Goal: Task Accomplishment & Management: Manage account settings

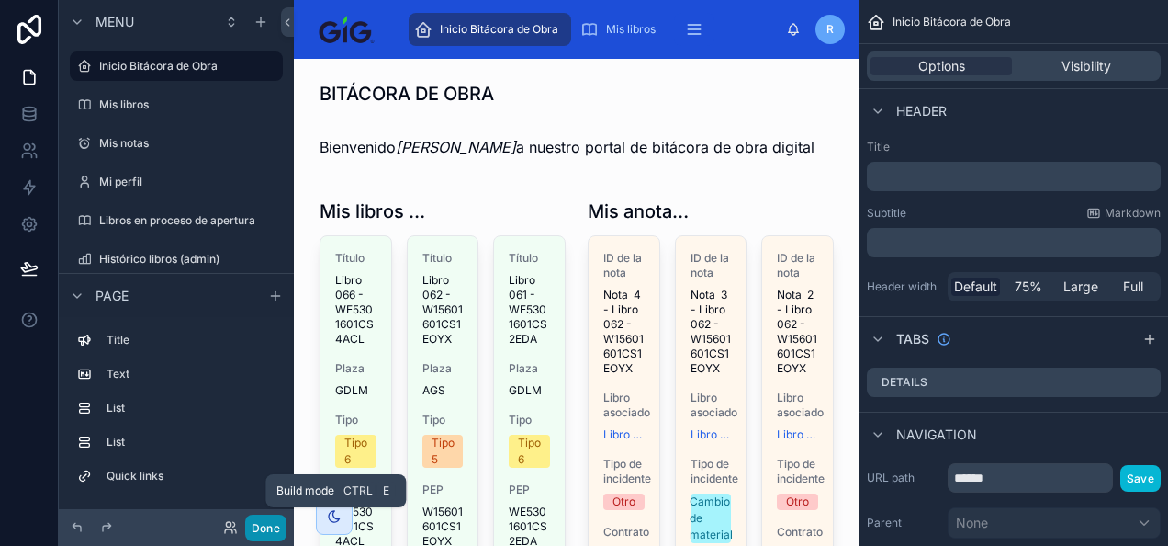
drag, startPoint x: 0, startPoint y: 0, endPoint x: 271, endPoint y: 524, distance: 589.5
click at [271, 524] on button "Done" at bounding box center [265, 527] width 41 height 27
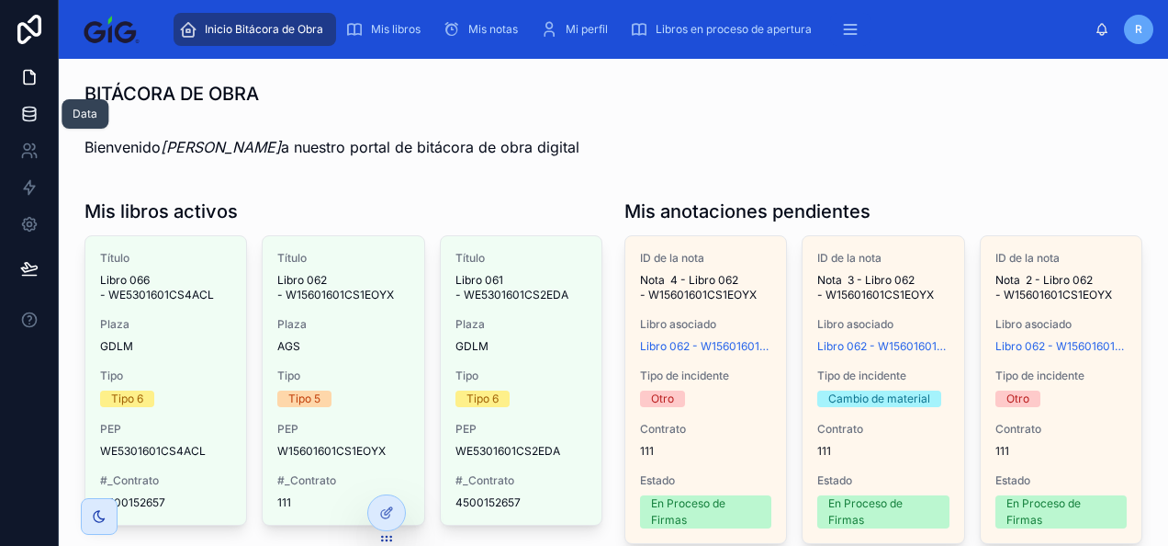
click at [35, 114] on icon at bounding box center [29, 117] width 12 height 7
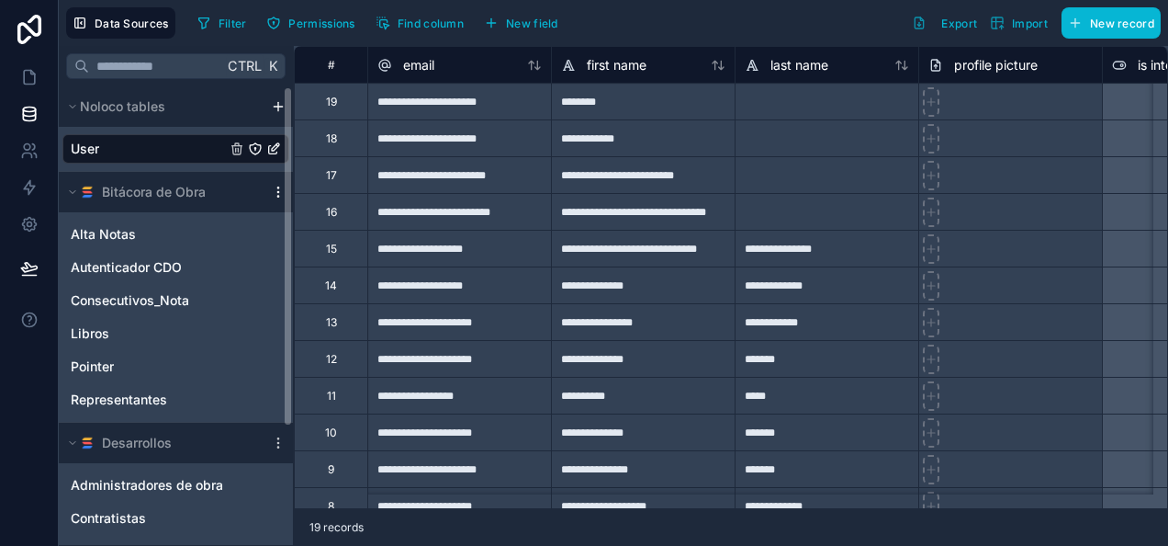
click at [278, 197] on icon "scrollable content" at bounding box center [278, 192] width 15 height 15
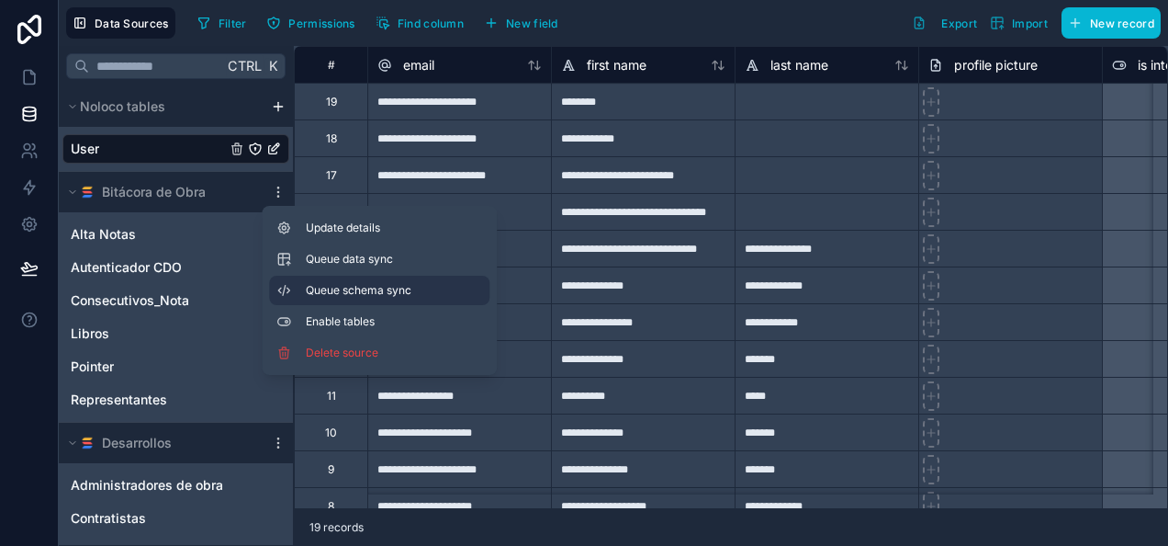
click at [325, 290] on span "Queue schema sync" at bounding box center [372, 290] width 132 height 15
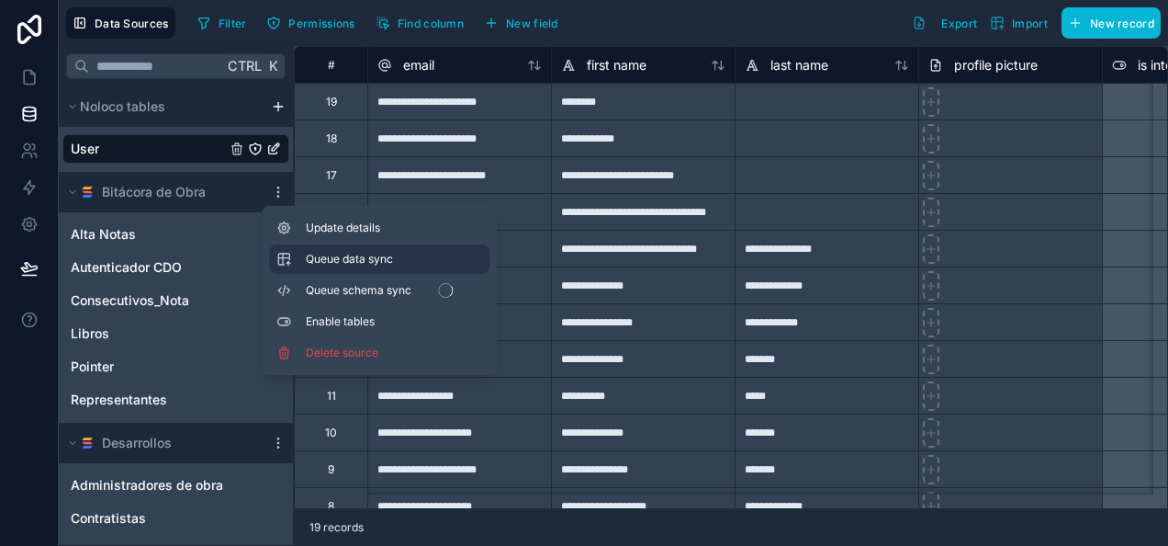
click at [329, 254] on span "Queue data sync" at bounding box center [372, 259] width 132 height 15
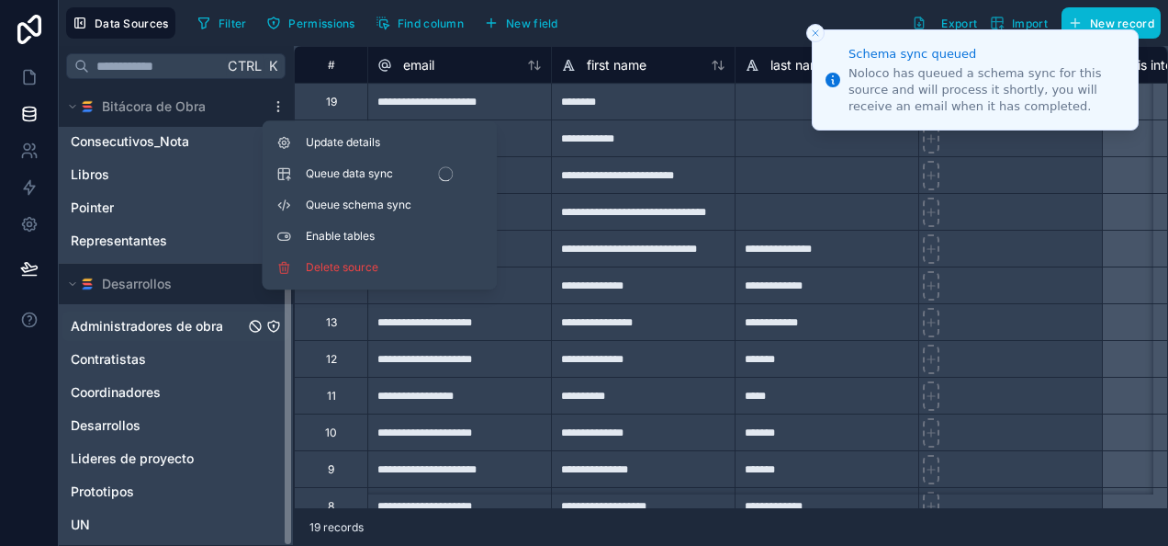
scroll to position [160, 0]
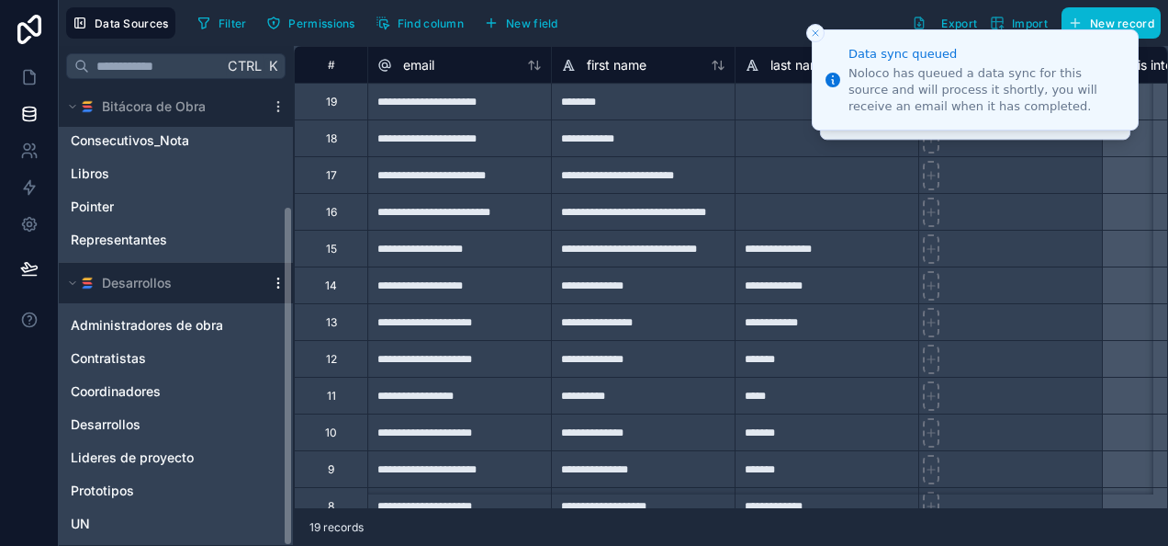
click at [276, 283] on icon "scrollable content" at bounding box center [278, 283] width 15 height 15
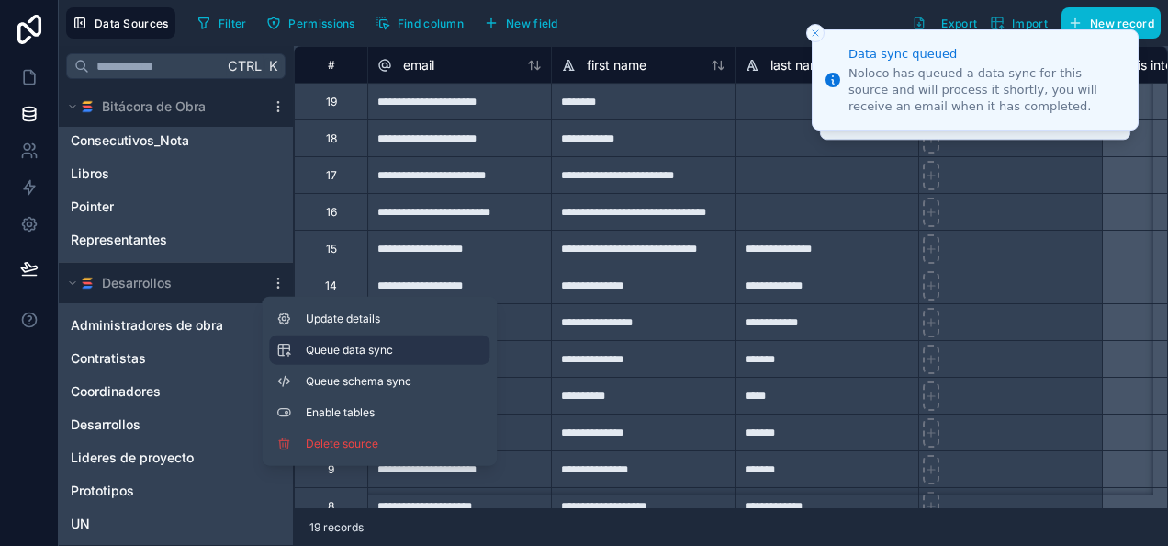
click at [400, 352] on span "Queue data sync" at bounding box center [372, 350] width 132 height 15
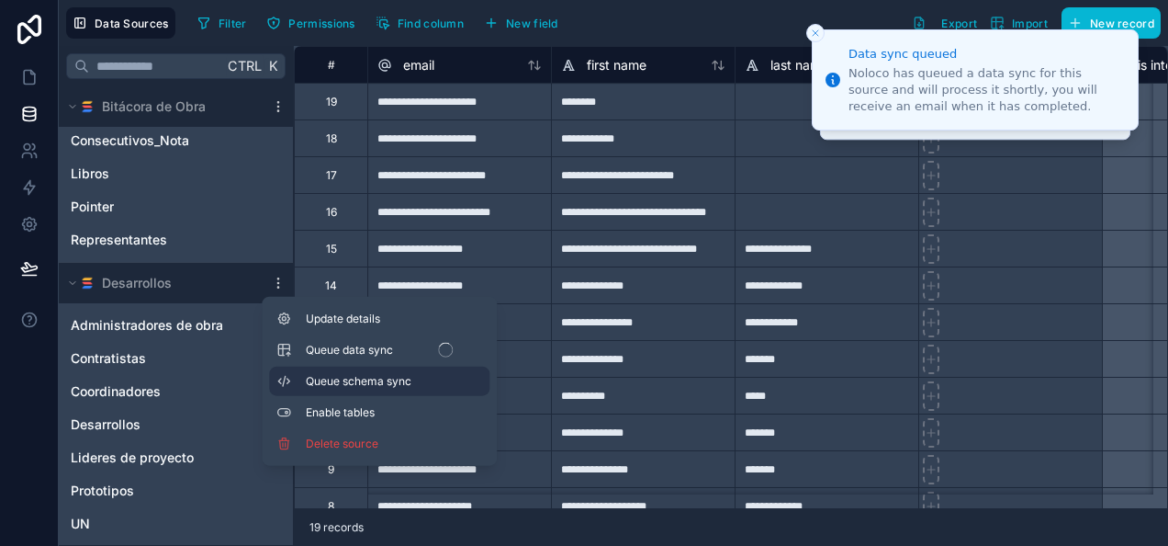
click at [404, 377] on span "Queue schema sync" at bounding box center [372, 381] width 132 height 15
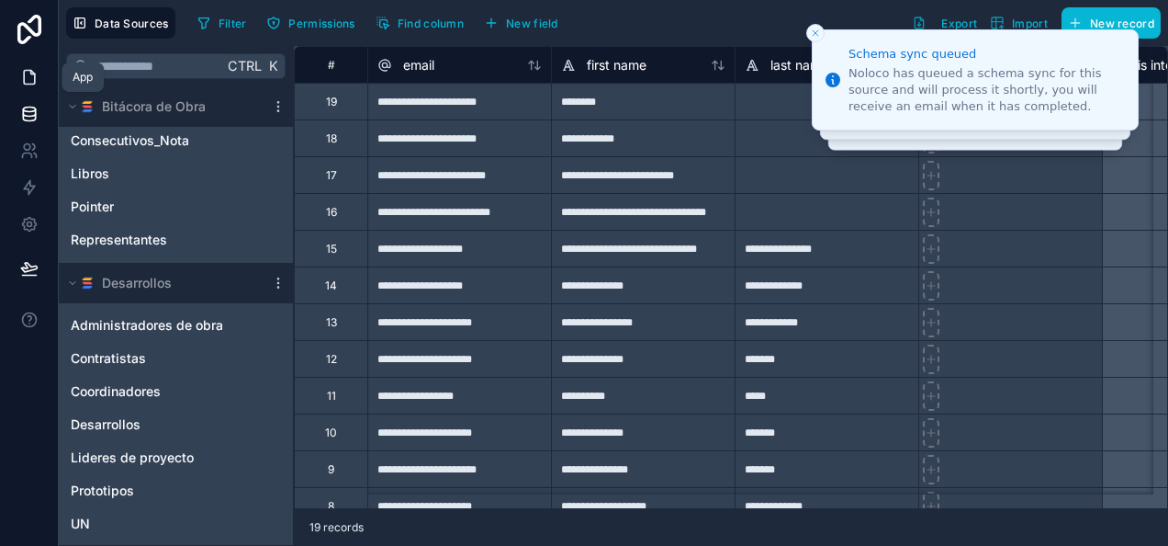
click at [33, 70] on icon at bounding box center [29, 77] width 18 height 18
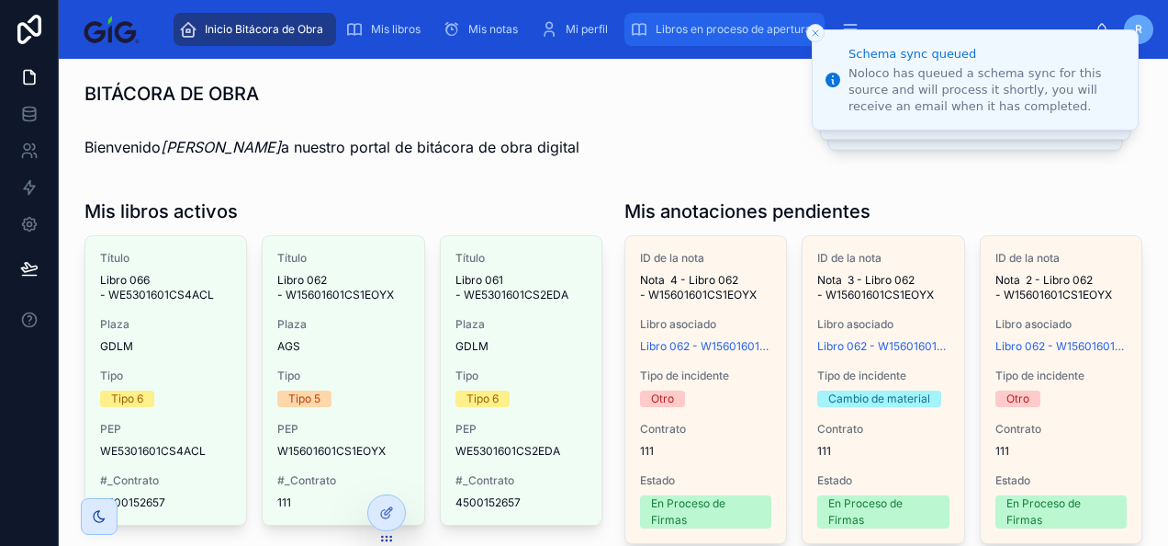
click at [715, 27] on span "Libros en proceso de apertura" at bounding box center [734, 29] width 156 height 15
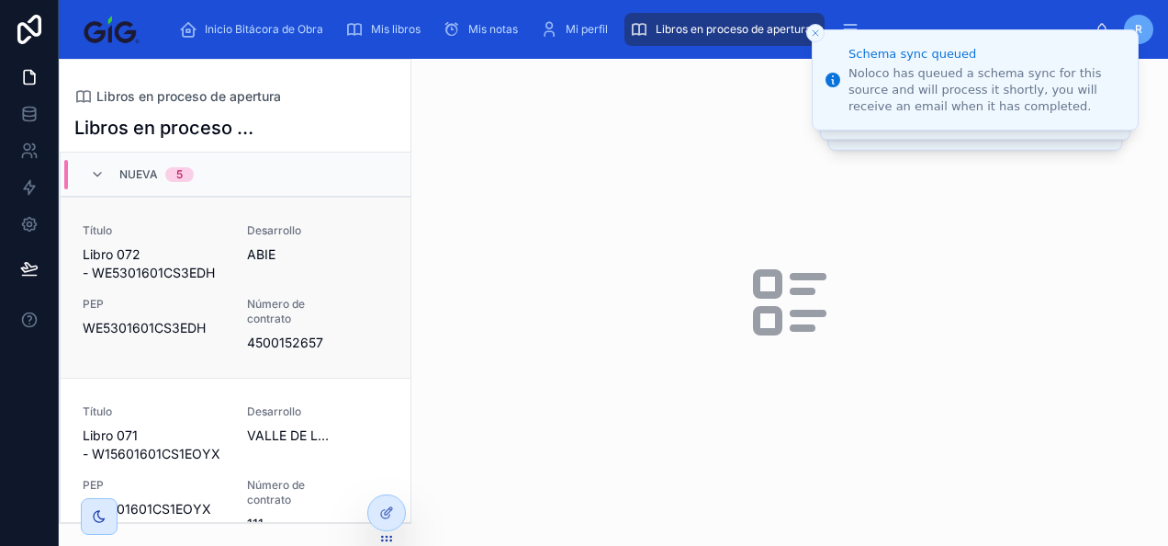
click at [229, 279] on div "Título Libro 072 - WE5301601CS3EDH Desarrollo ABIE PEP WE5301601CS3EDH Número d…" at bounding box center [236, 287] width 306 height 129
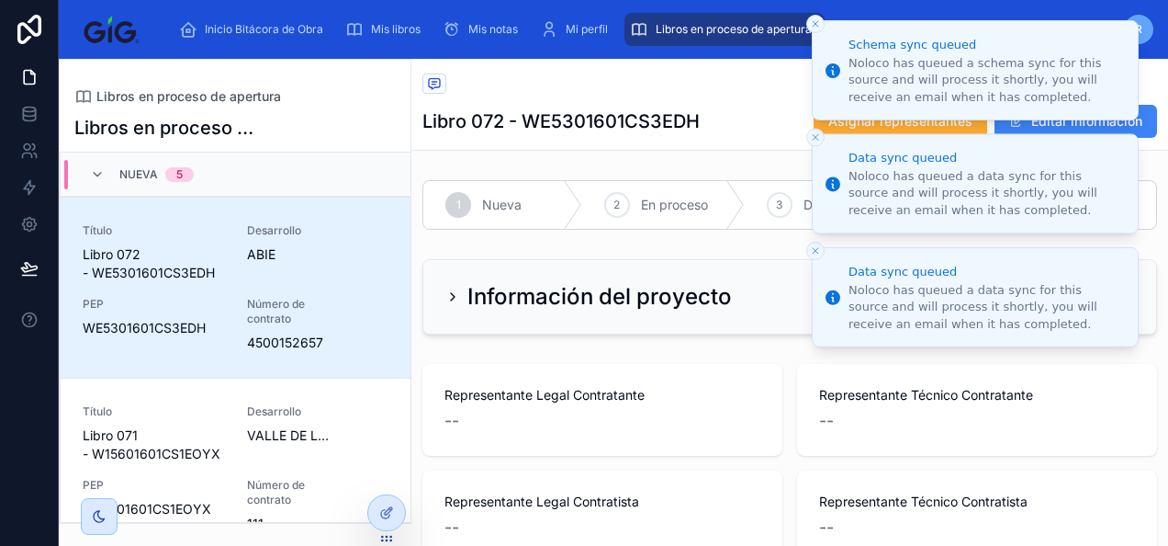
click at [812, 24] on icon "Close toast" at bounding box center [815, 23] width 11 height 11
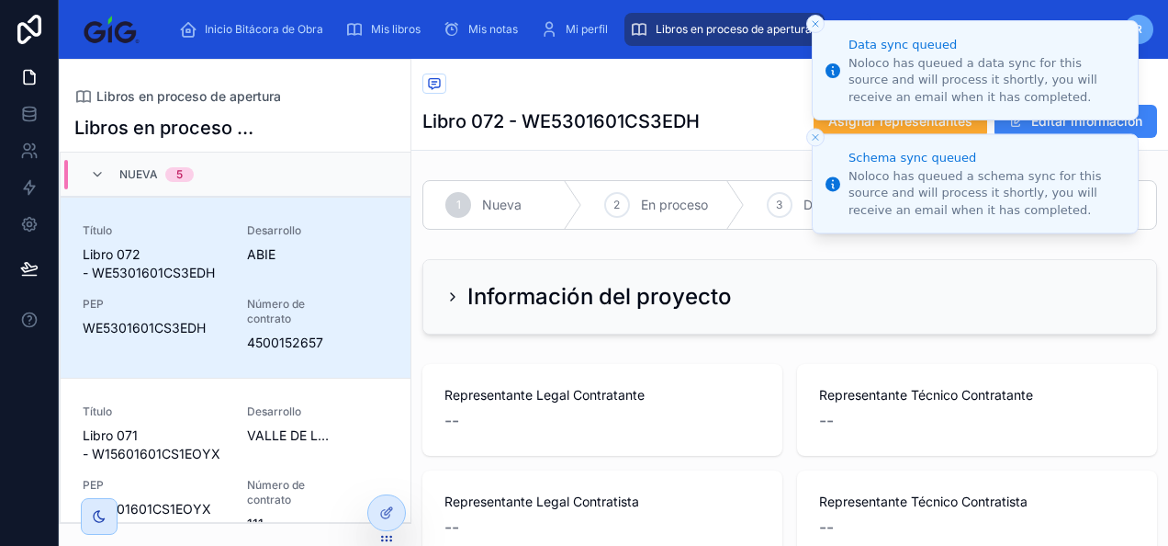
click at [812, 24] on icon "Close toast" at bounding box center [815, 23] width 11 height 11
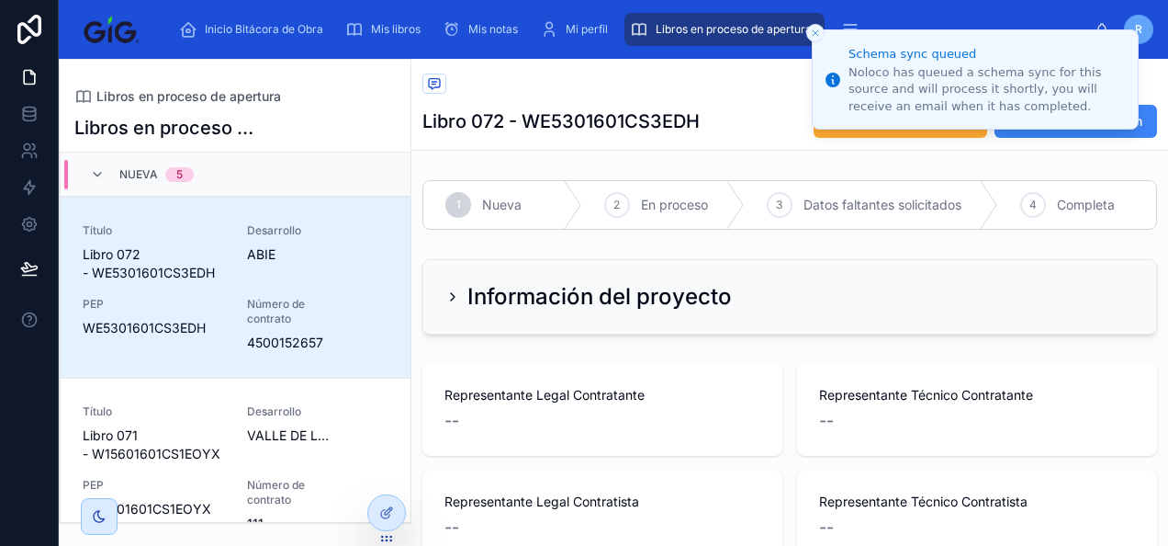
click at [812, 24] on button "Close toast" at bounding box center [815, 33] width 18 height 18
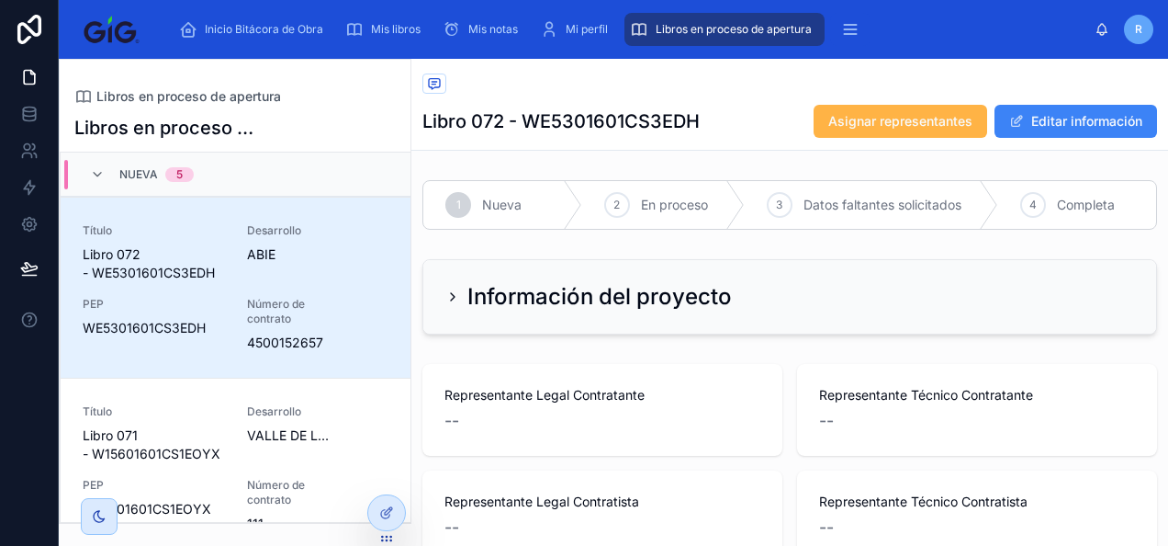
click at [869, 130] on button "Asignar representantes" at bounding box center [901, 121] width 174 height 33
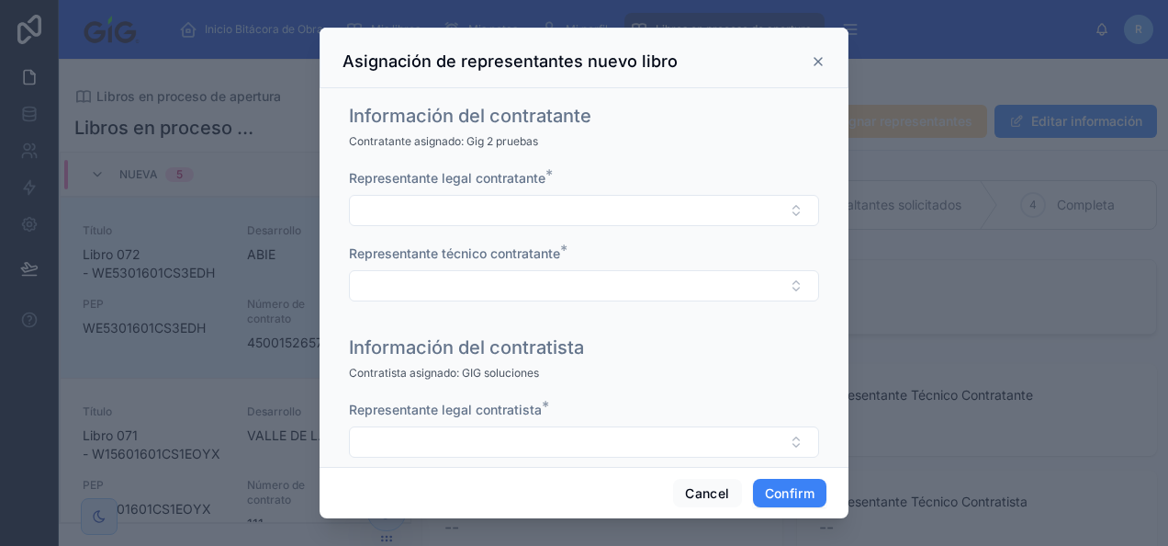
click at [557, 237] on div "Representante legal contratante * Representante técnico contratante *" at bounding box center [584, 244] width 470 height 151
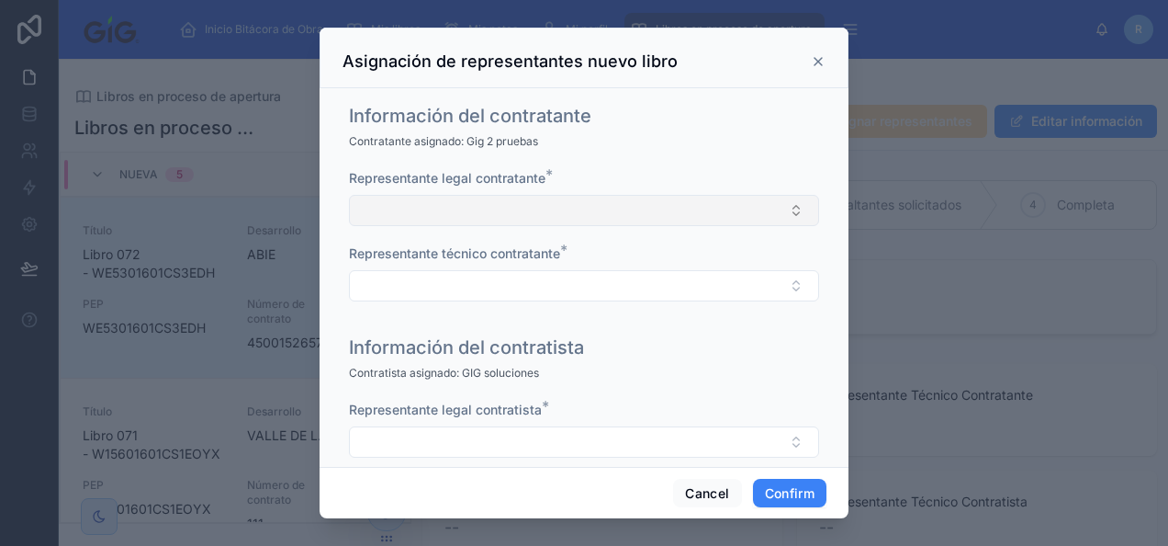
click at [556, 208] on button "Select Button" at bounding box center [584, 210] width 470 height 31
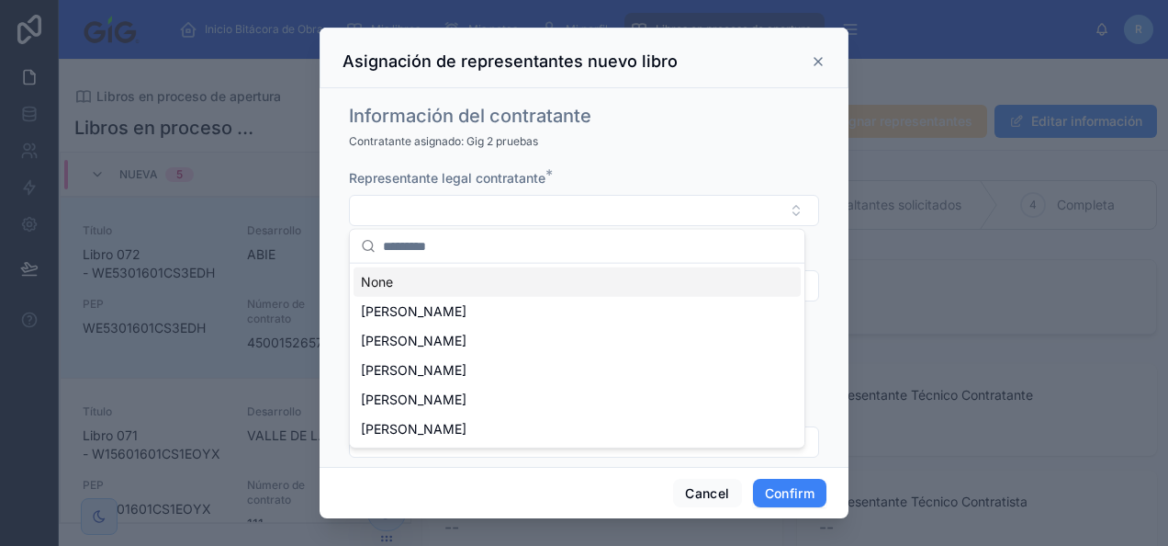
click at [817, 59] on icon at bounding box center [818, 61] width 7 height 7
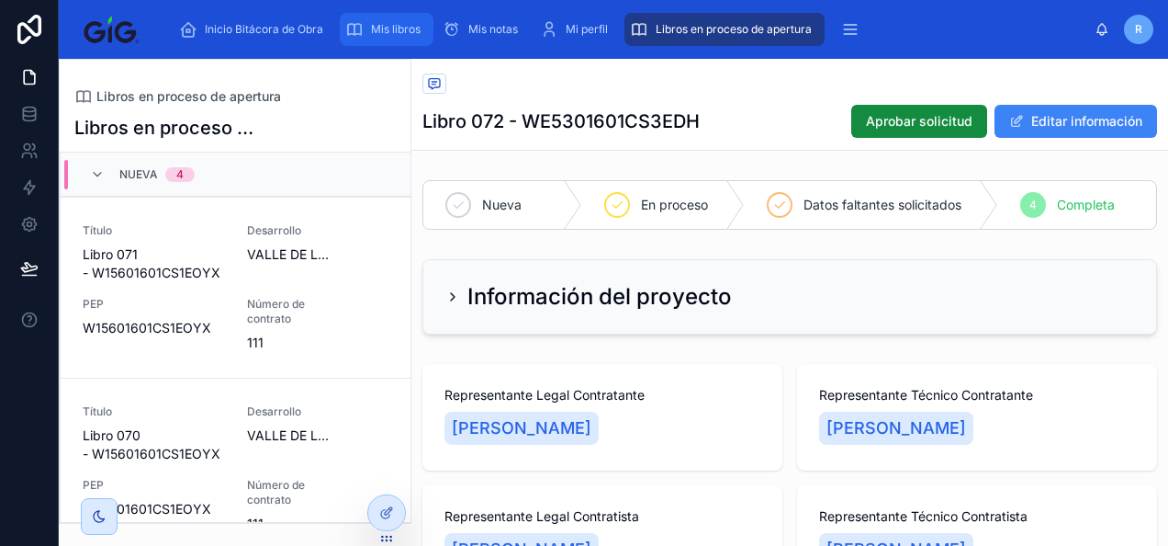
click at [369, 26] on div "Mis libros" at bounding box center [386, 29] width 83 height 29
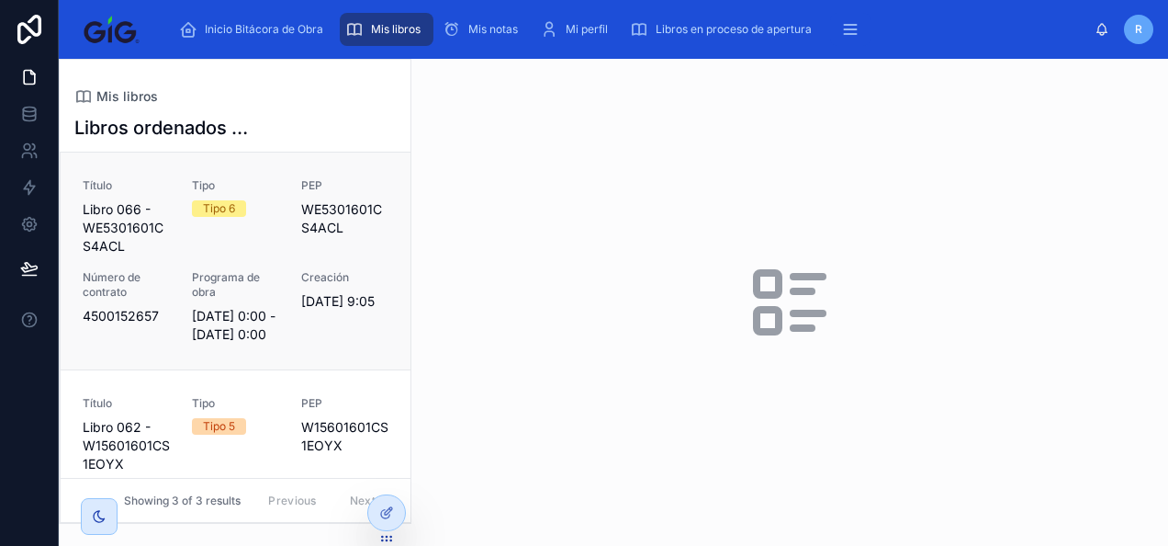
click at [275, 261] on div "Título Libro 066 - WE5301601CS4ACL Tipo Tipo 6 PEP WE5301601CS4ACL Número de co…" at bounding box center [236, 260] width 306 height 165
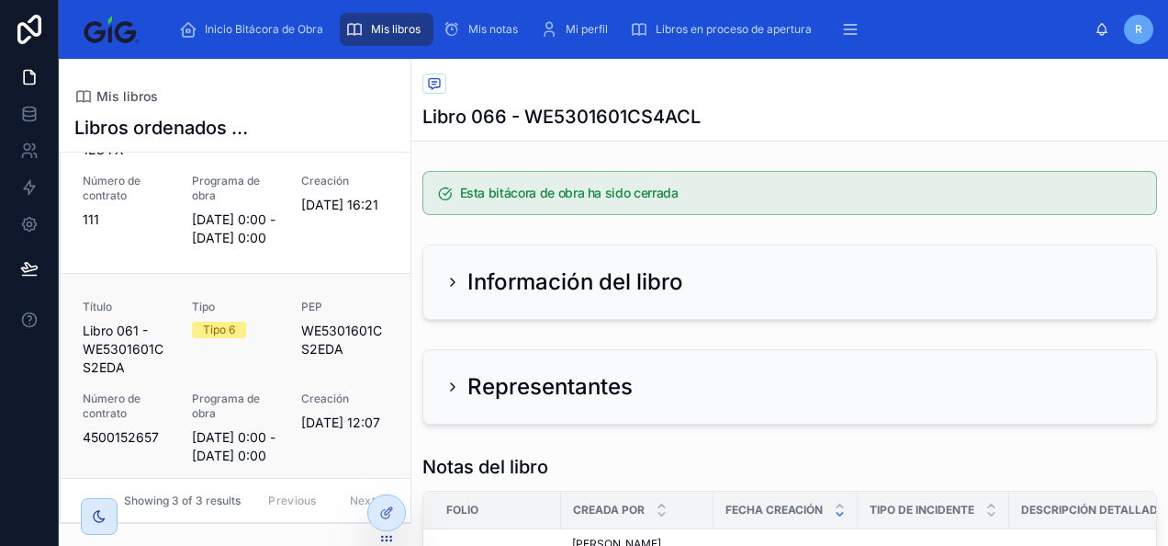
scroll to position [435, 0]
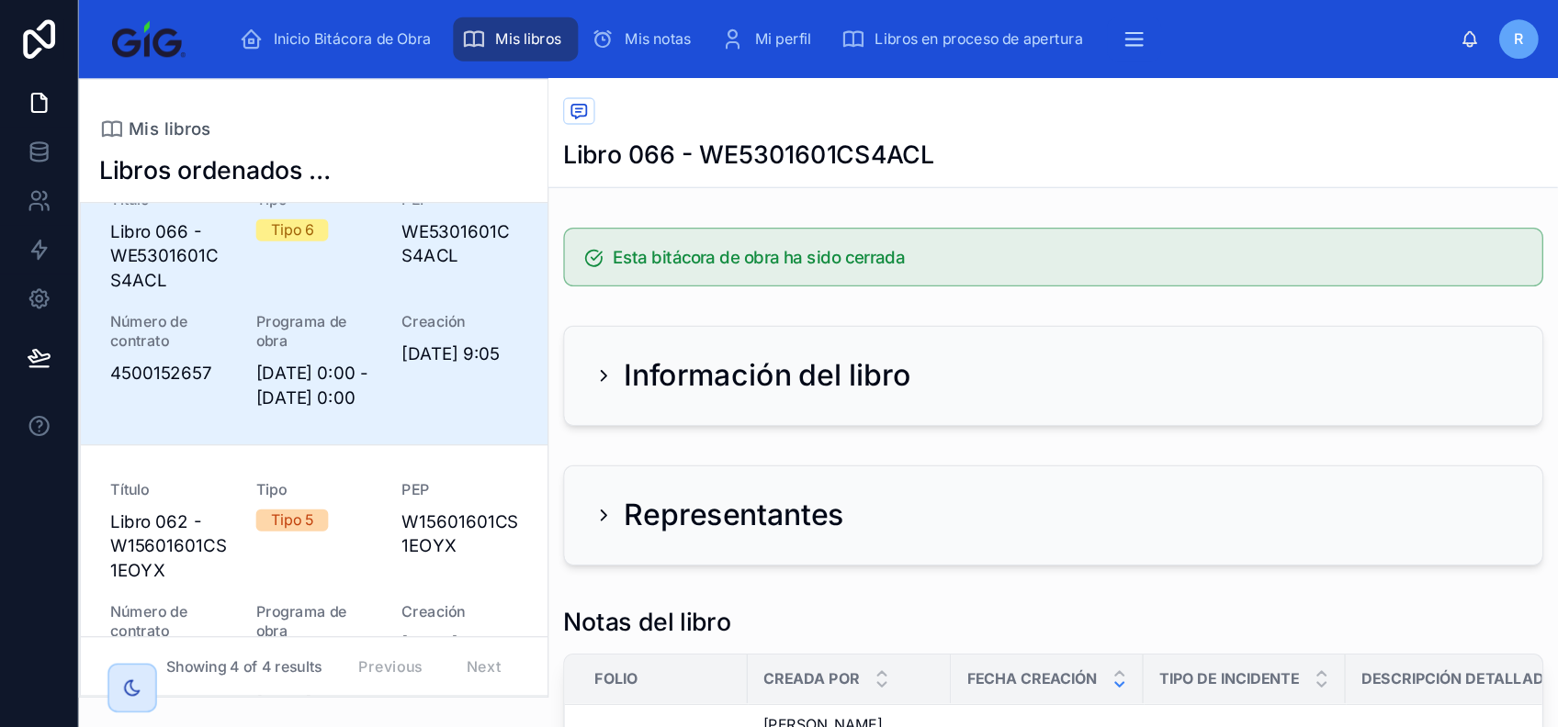
scroll to position [301, 0]
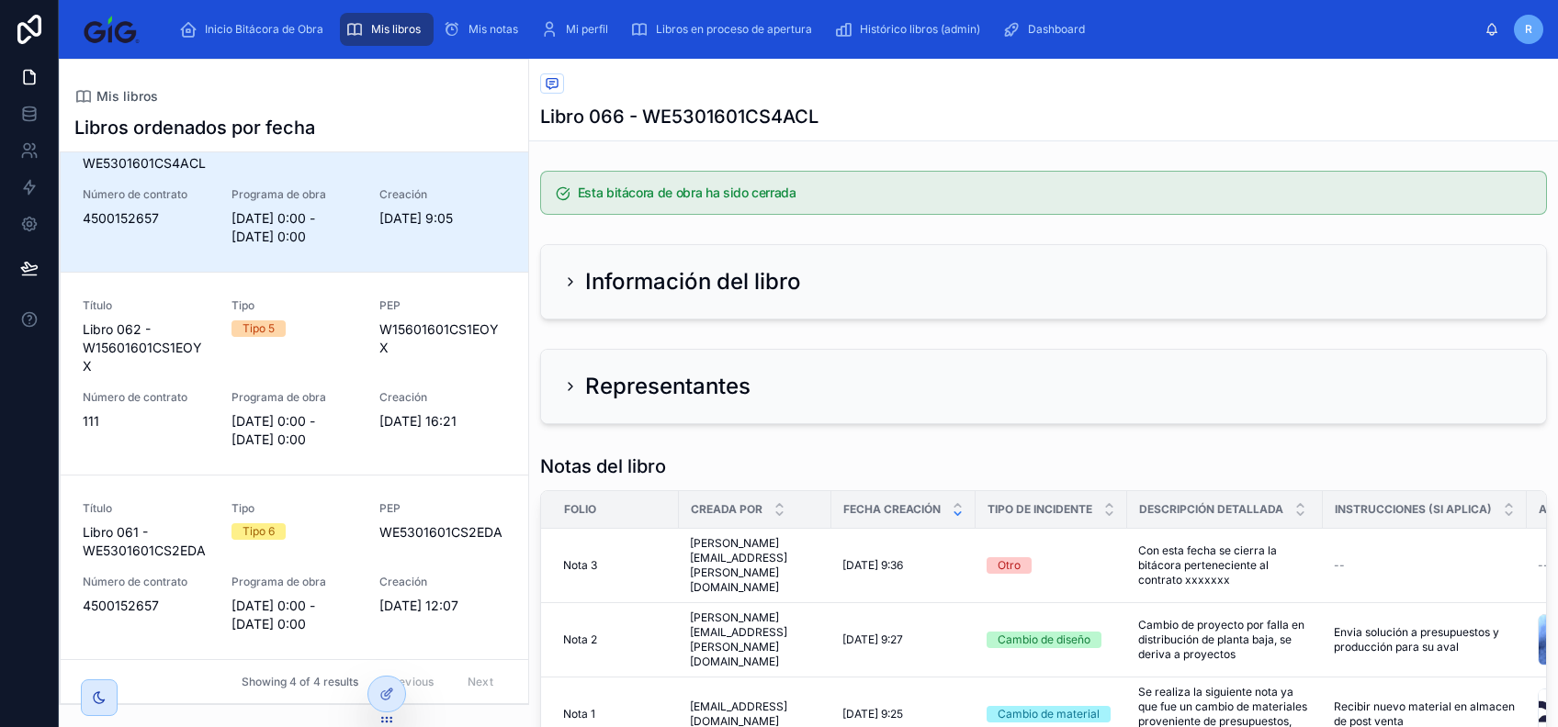
drag, startPoint x: 1129, startPoint y: 1, endPoint x: 926, endPoint y: 95, distance: 223.6
click at [926, 95] on div "Mis libros" at bounding box center [1043, 84] width 1007 height 23
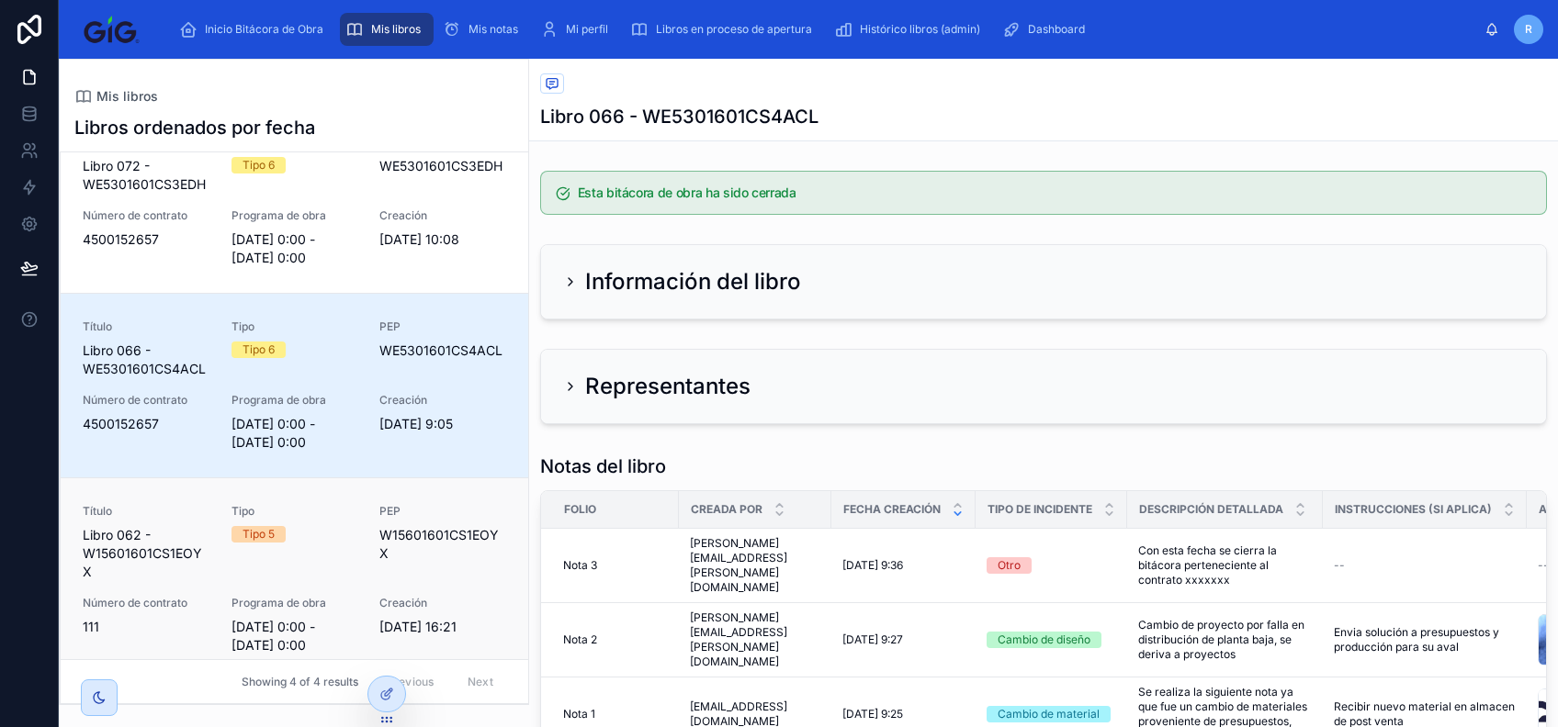
scroll to position [0, 0]
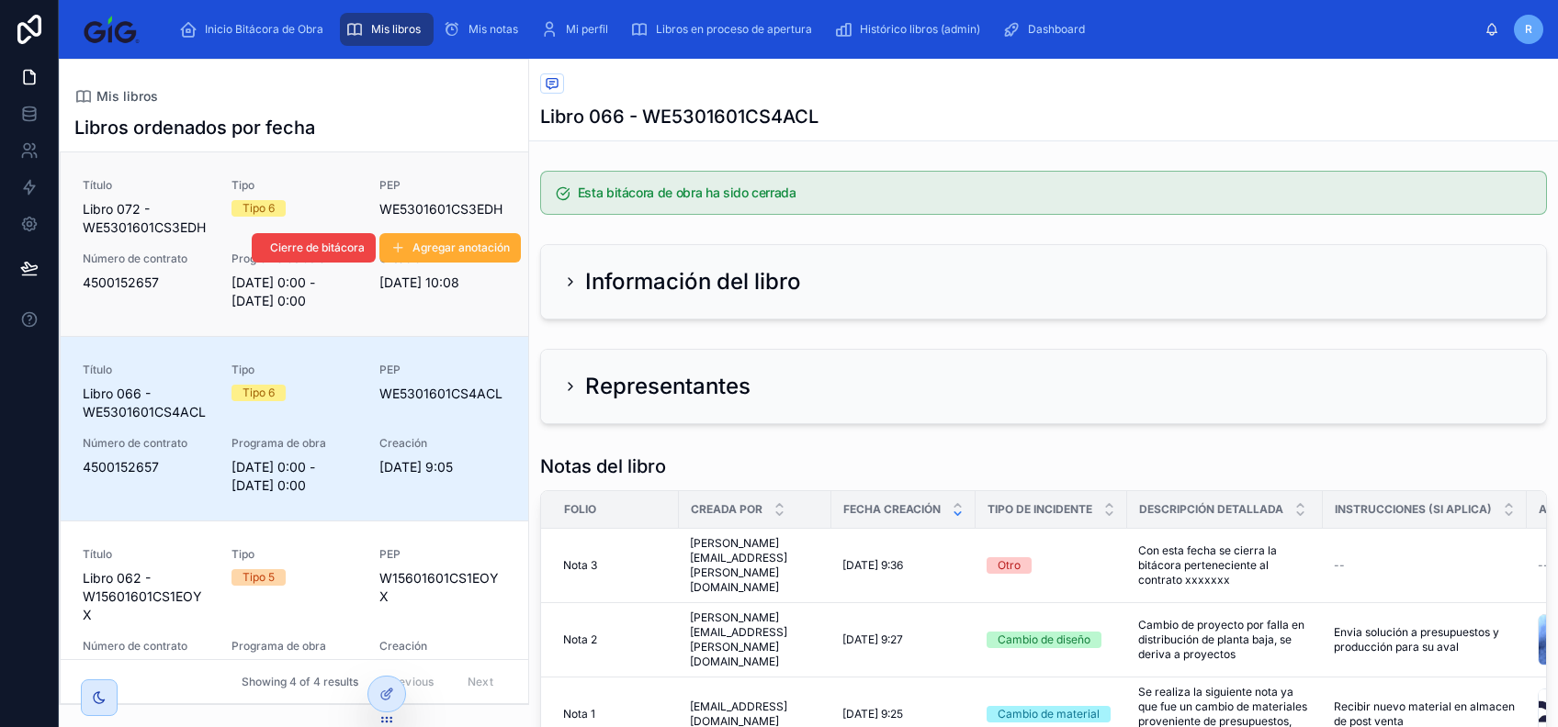
click at [336, 195] on div "Tipo Tipo 6" at bounding box center [294, 197] width 127 height 39
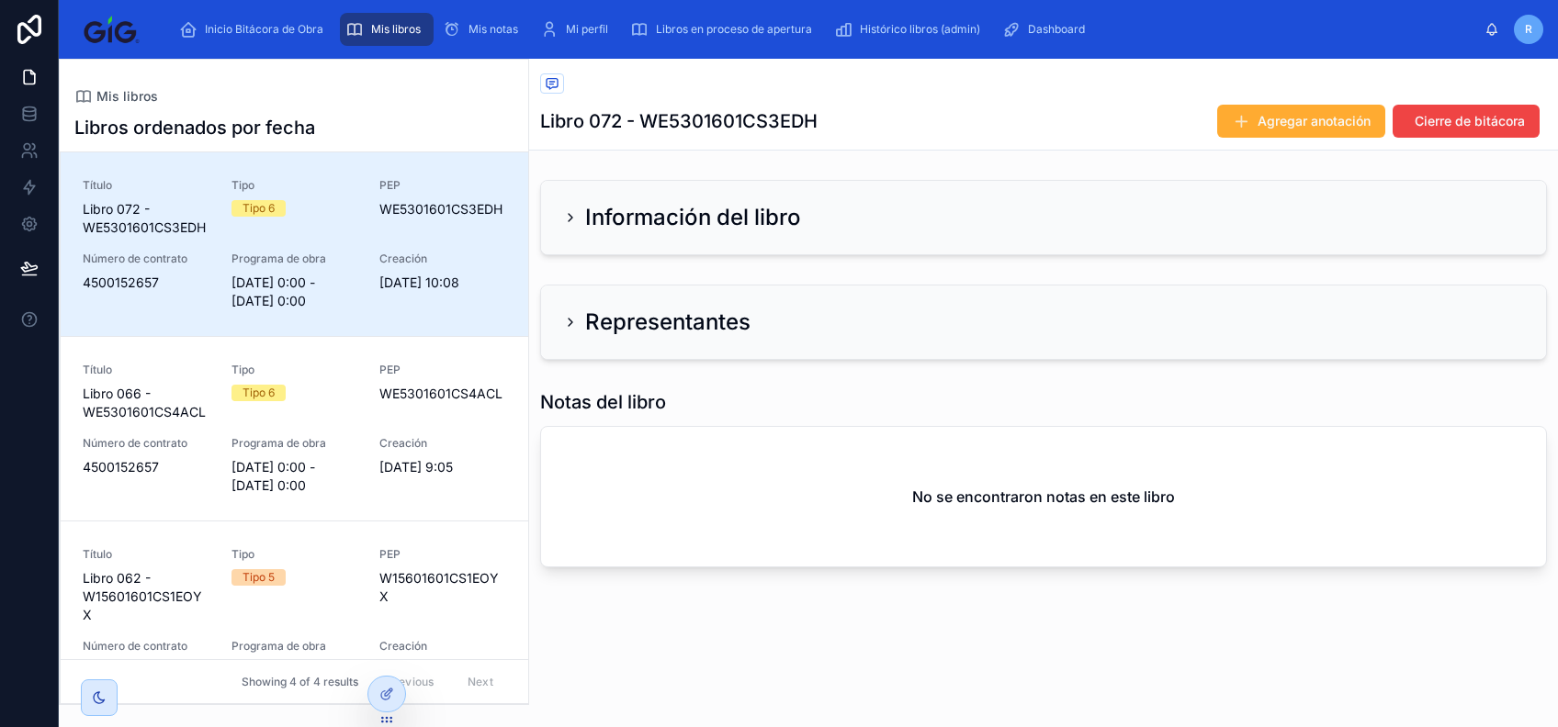
click at [563, 220] on icon at bounding box center [570, 217] width 15 height 15
click at [276, 206] on span "Tipo 6" at bounding box center [258, 208] width 54 height 17
click at [579, 217] on div "Información del libro" at bounding box center [682, 217] width 238 height 29
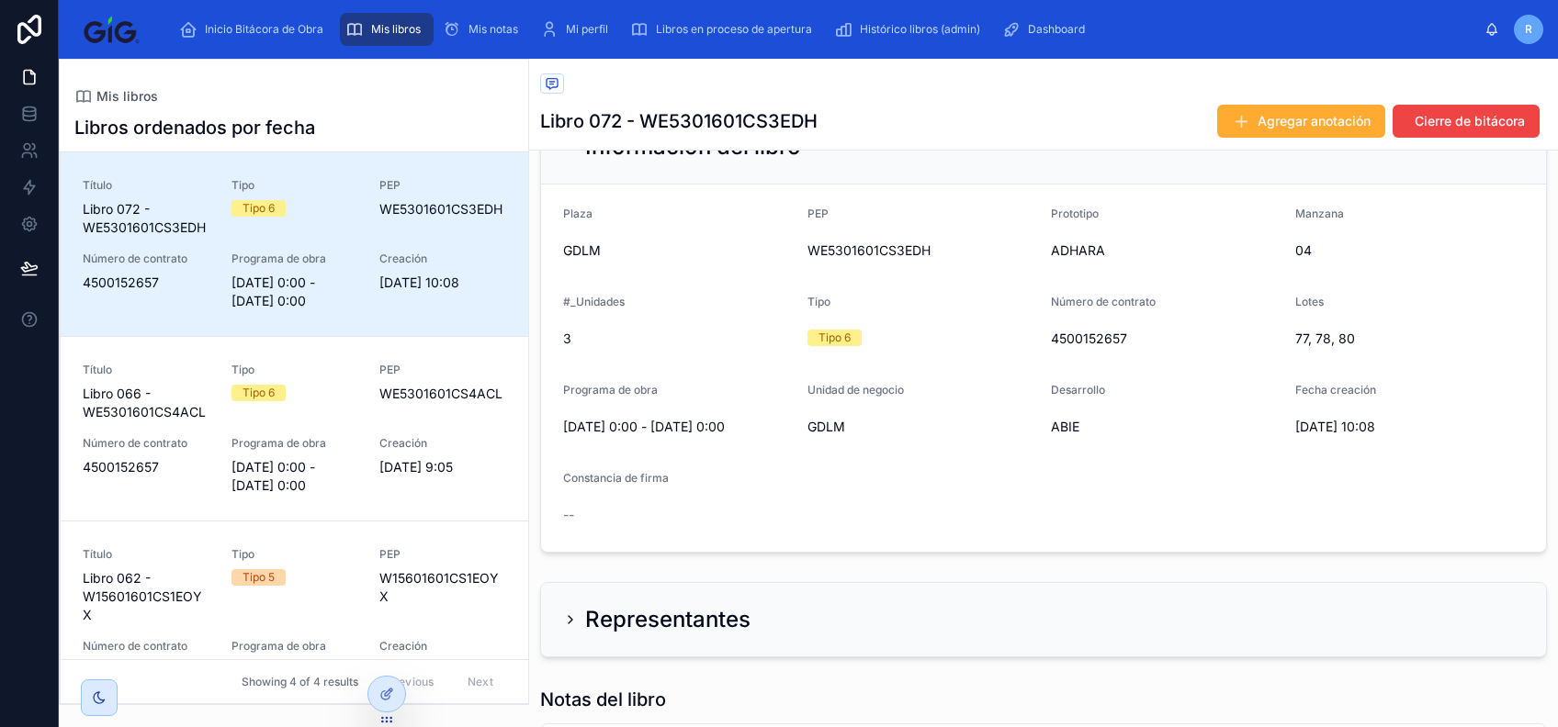
scroll to position [122, 0]
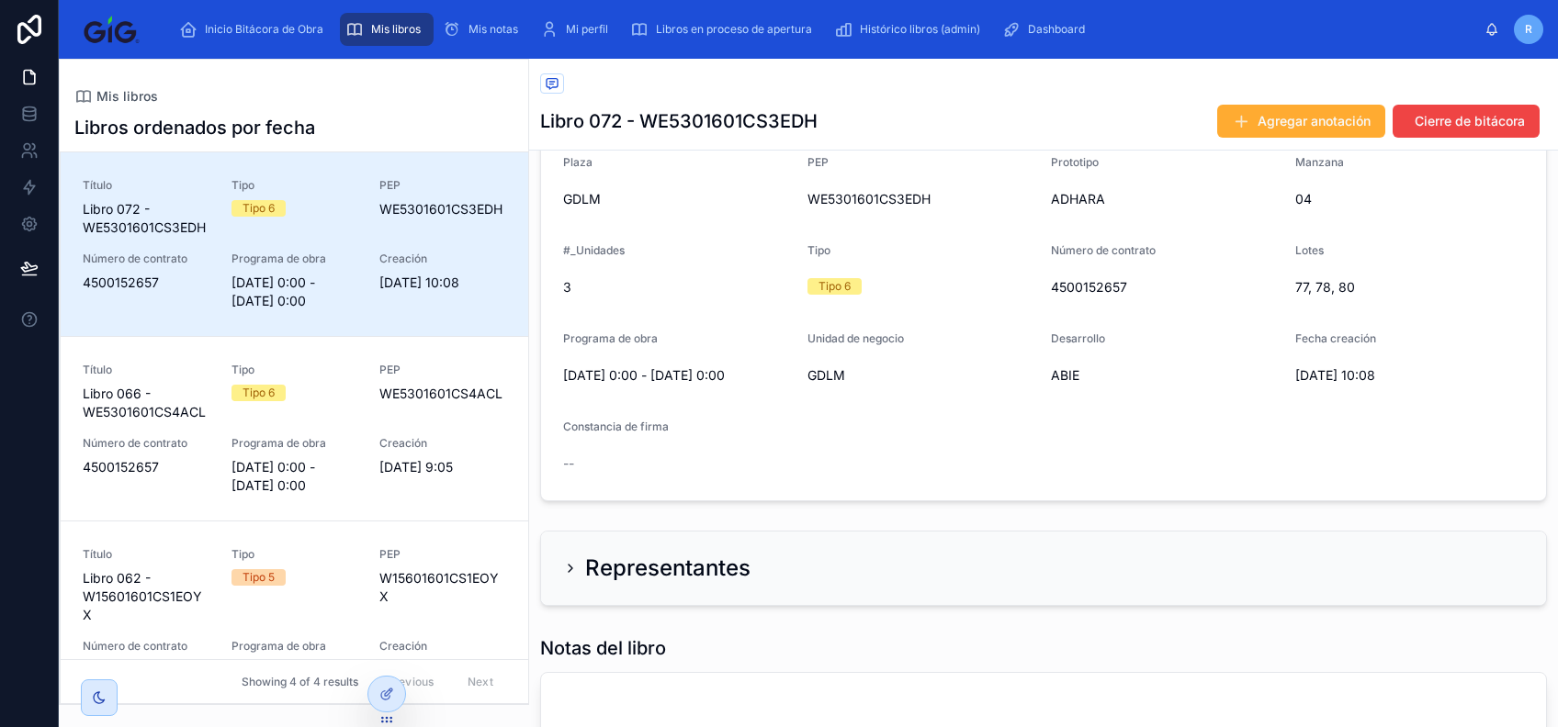
click at [564, 545] on div "Representantes" at bounding box center [656, 568] width 187 height 29
click at [564, 545] on icon at bounding box center [570, 568] width 15 height 15
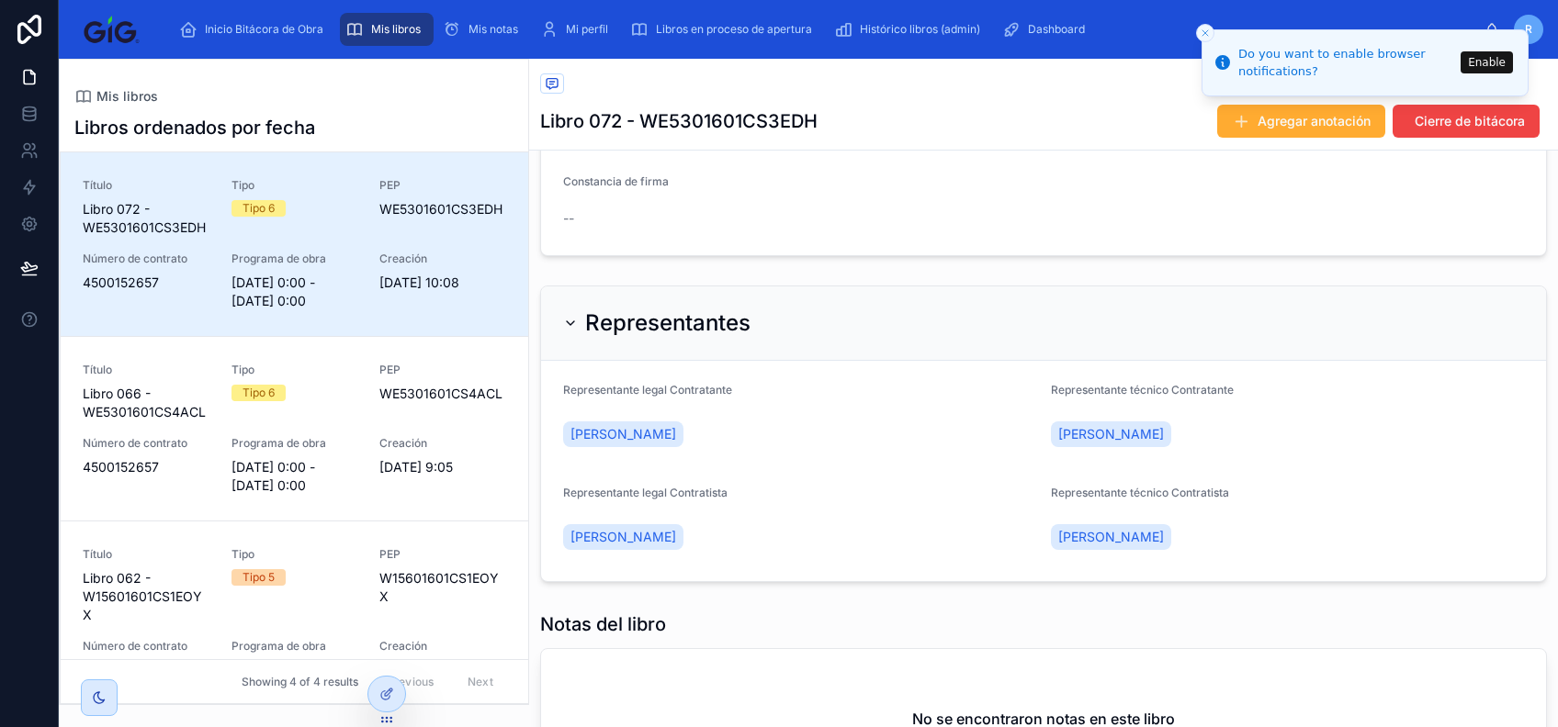
click at [1167, 29] on icon "Close toast" at bounding box center [1205, 33] width 11 height 11
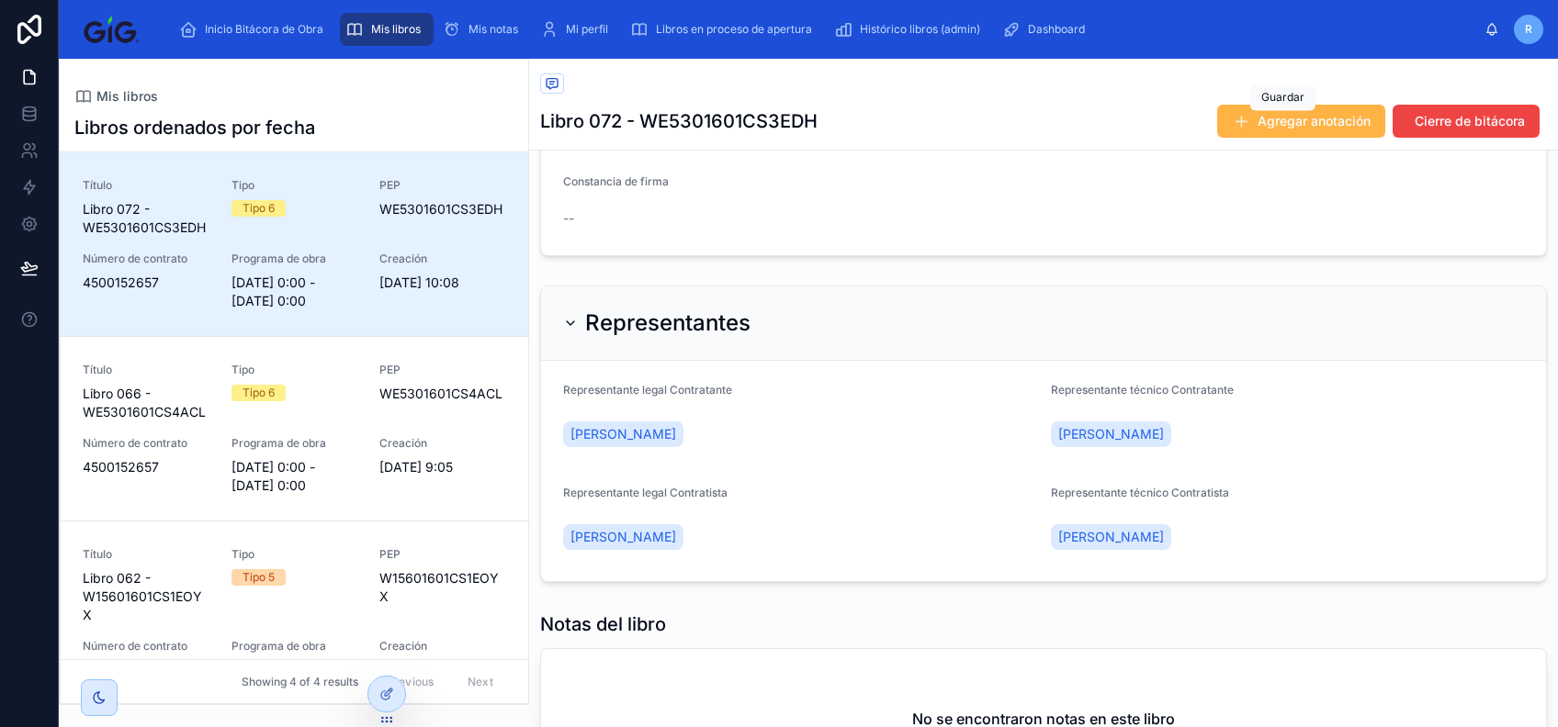
click at [1167, 125] on span "Agregar anotación" at bounding box center [1313, 121] width 113 height 18
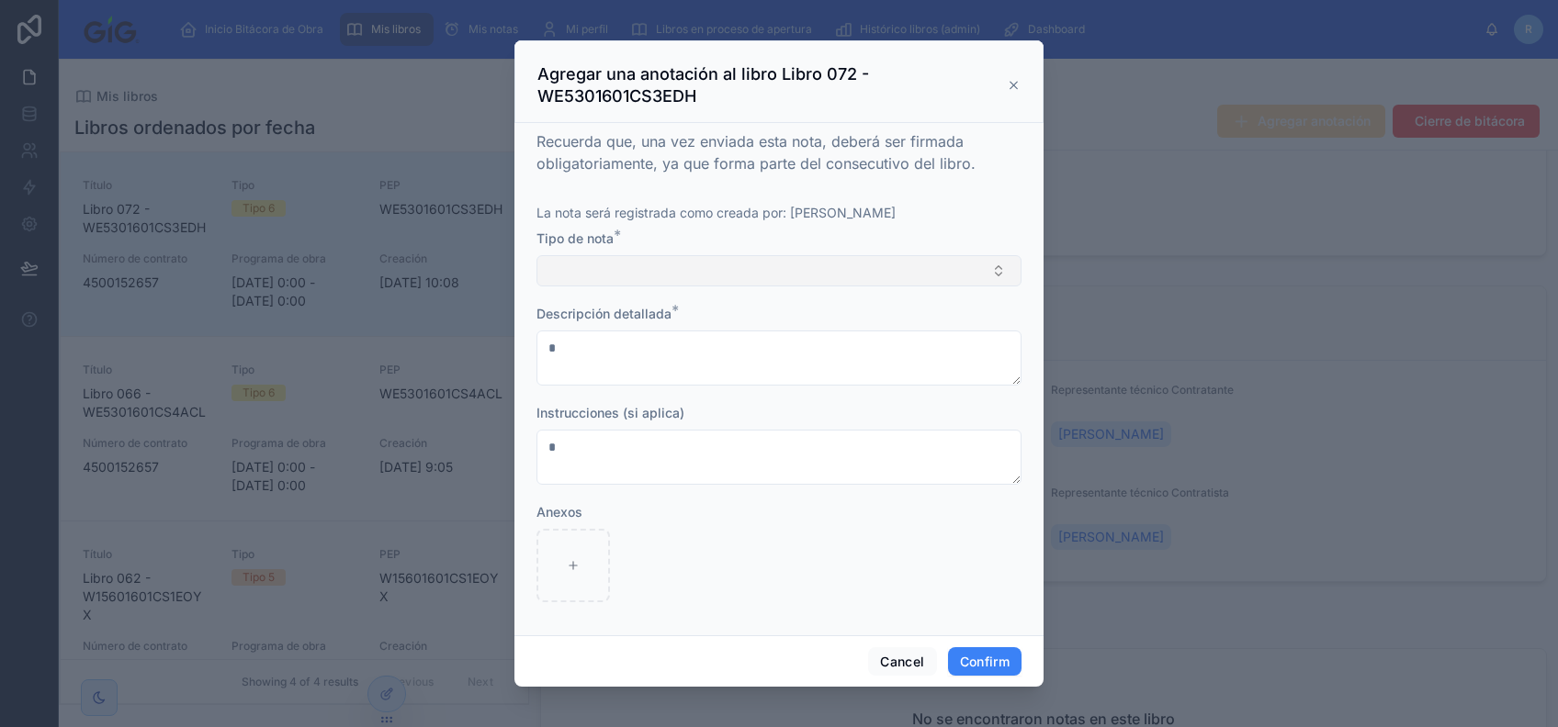
click at [606, 276] on button "Select Button" at bounding box center [778, 270] width 485 height 31
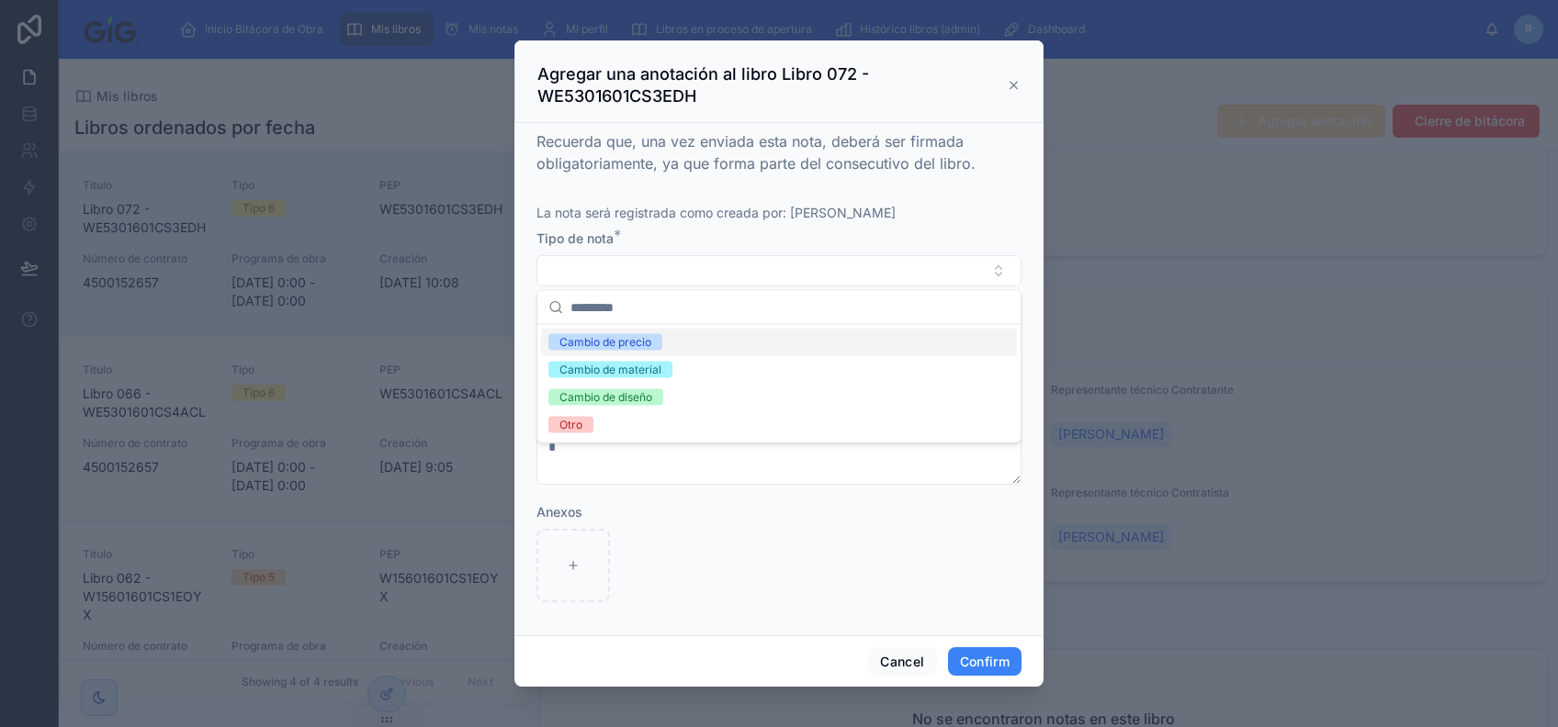
click at [703, 351] on div "Cambio de precio" at bounding box center [779, 343] width 476 height 28
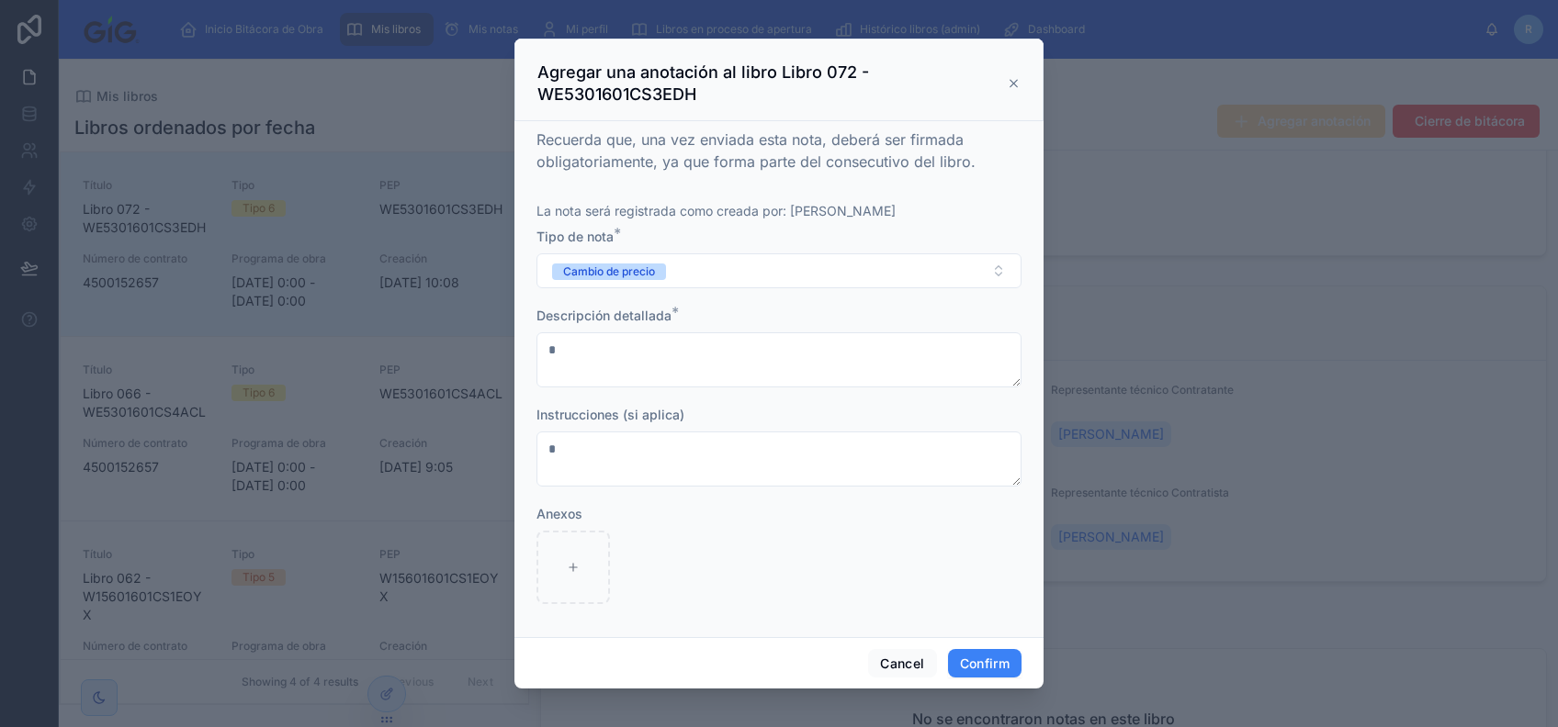
click at [685, 331] on div "Descripción detallada *" at bounding box center [778, 347] width 485 height 81
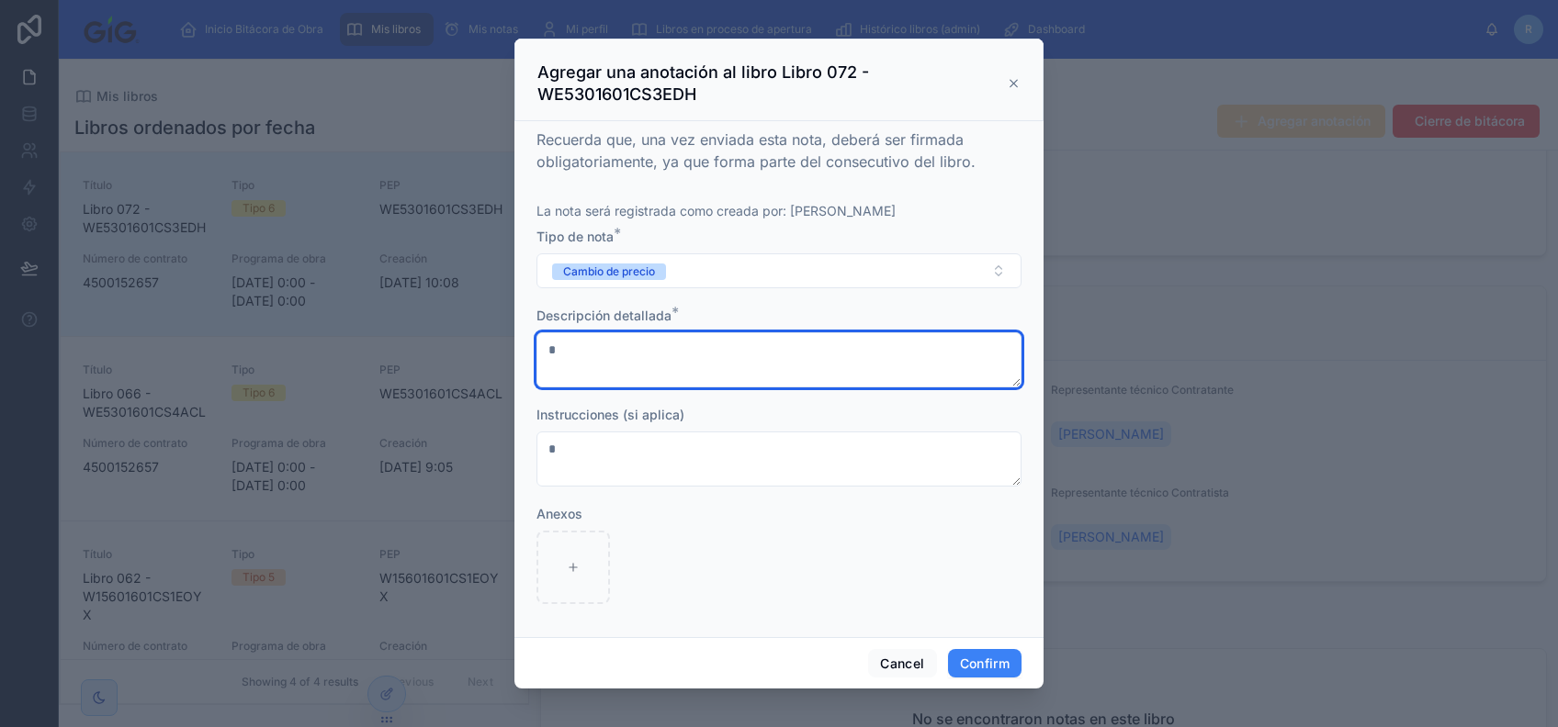
click at [692, 350] on textarea at bounding box center [778, 359] width 485 height 55
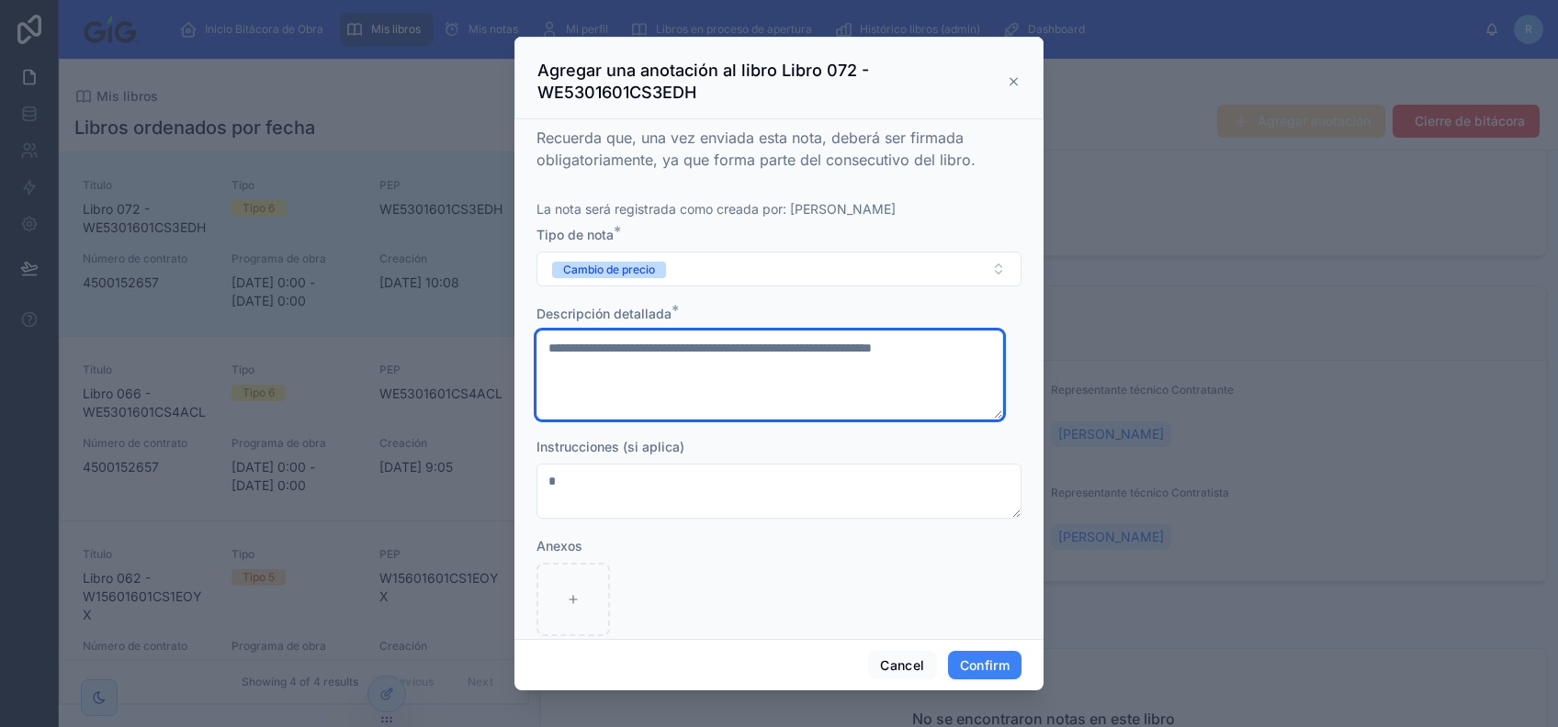
type textarea "**********"
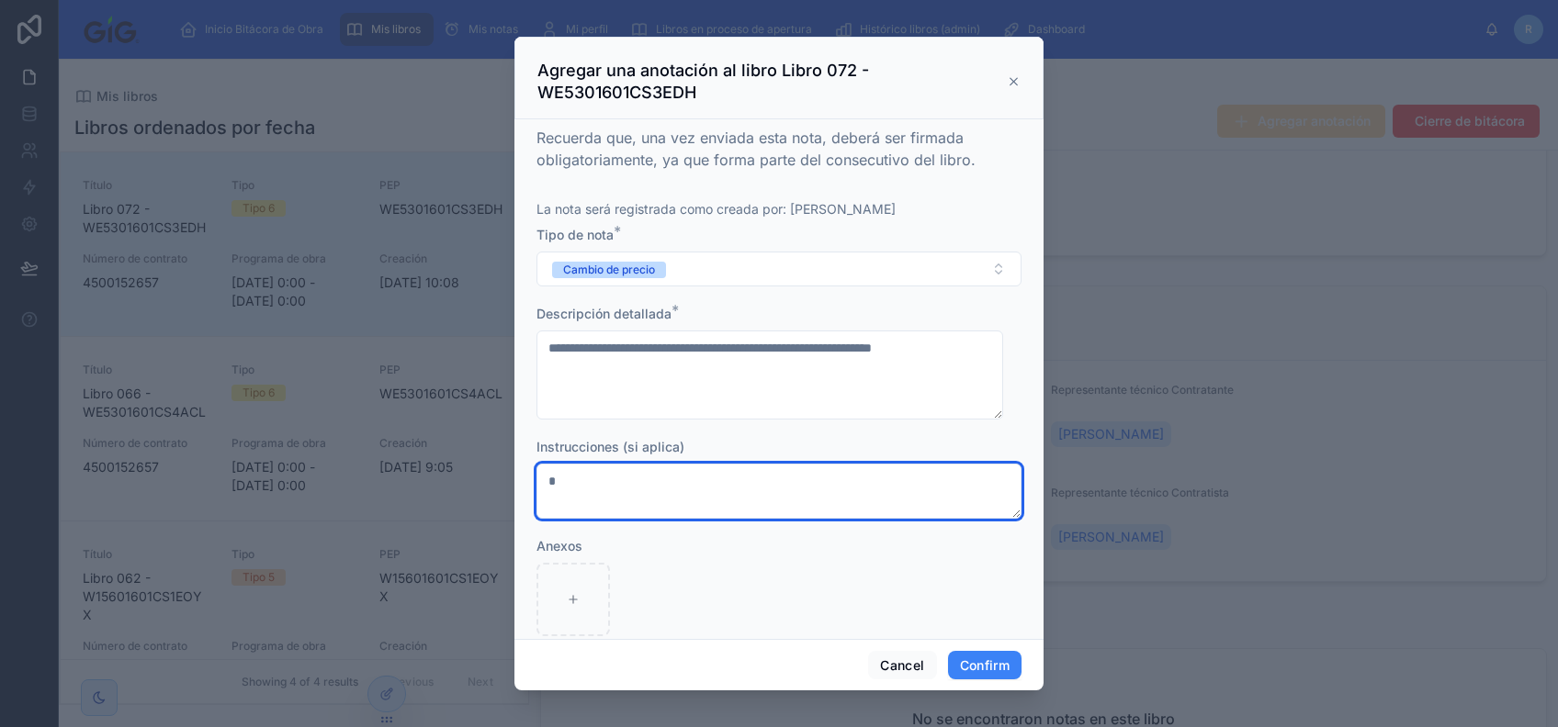
click at [694, 470] on textarea at bounding box center [778, 491] width 485 height 55
type textarea "**"
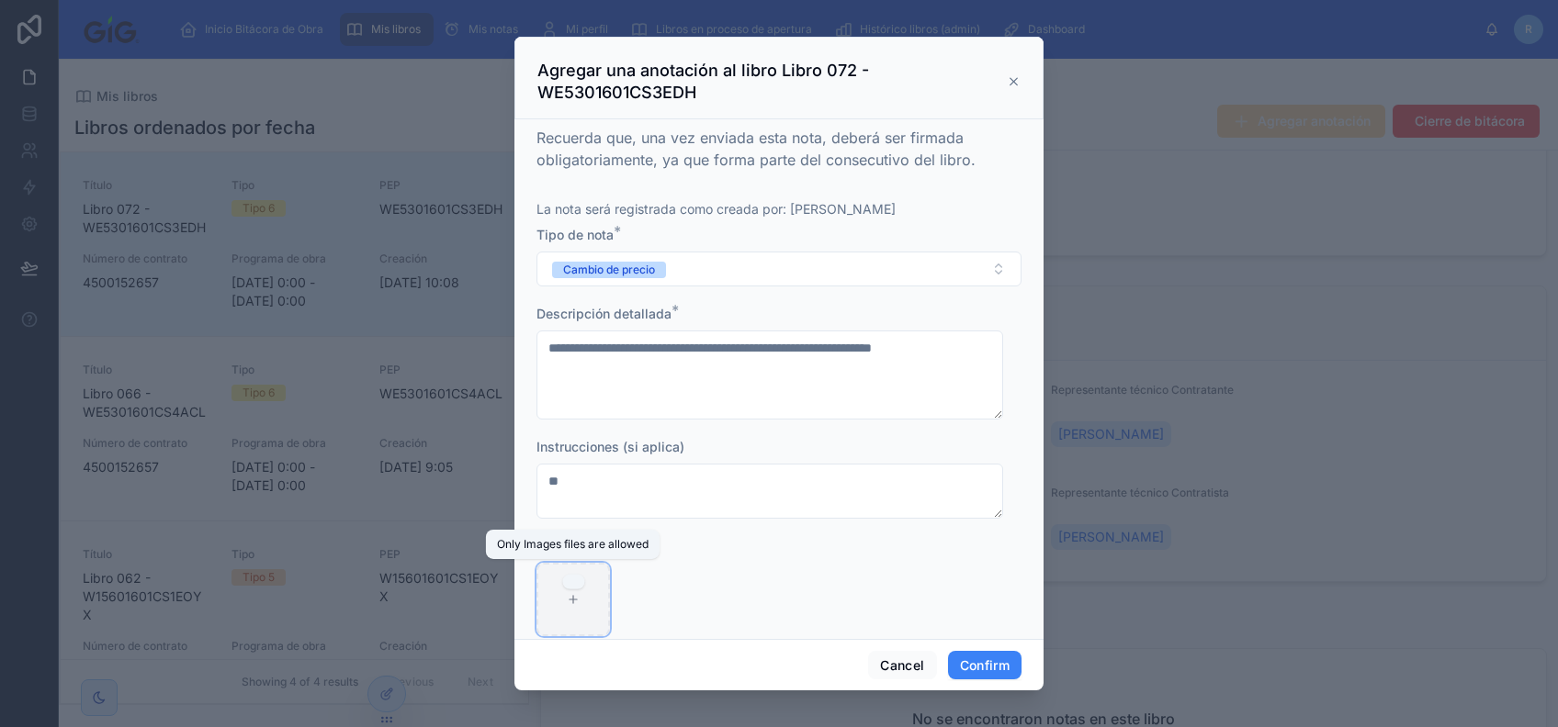
click at [579, 545] on icon at bounding box center [573, 599] width 13 height 13
type input "**********"
click at [997, 545] on button "Confirm" at bounding box center [984, 665] width 73 height 29
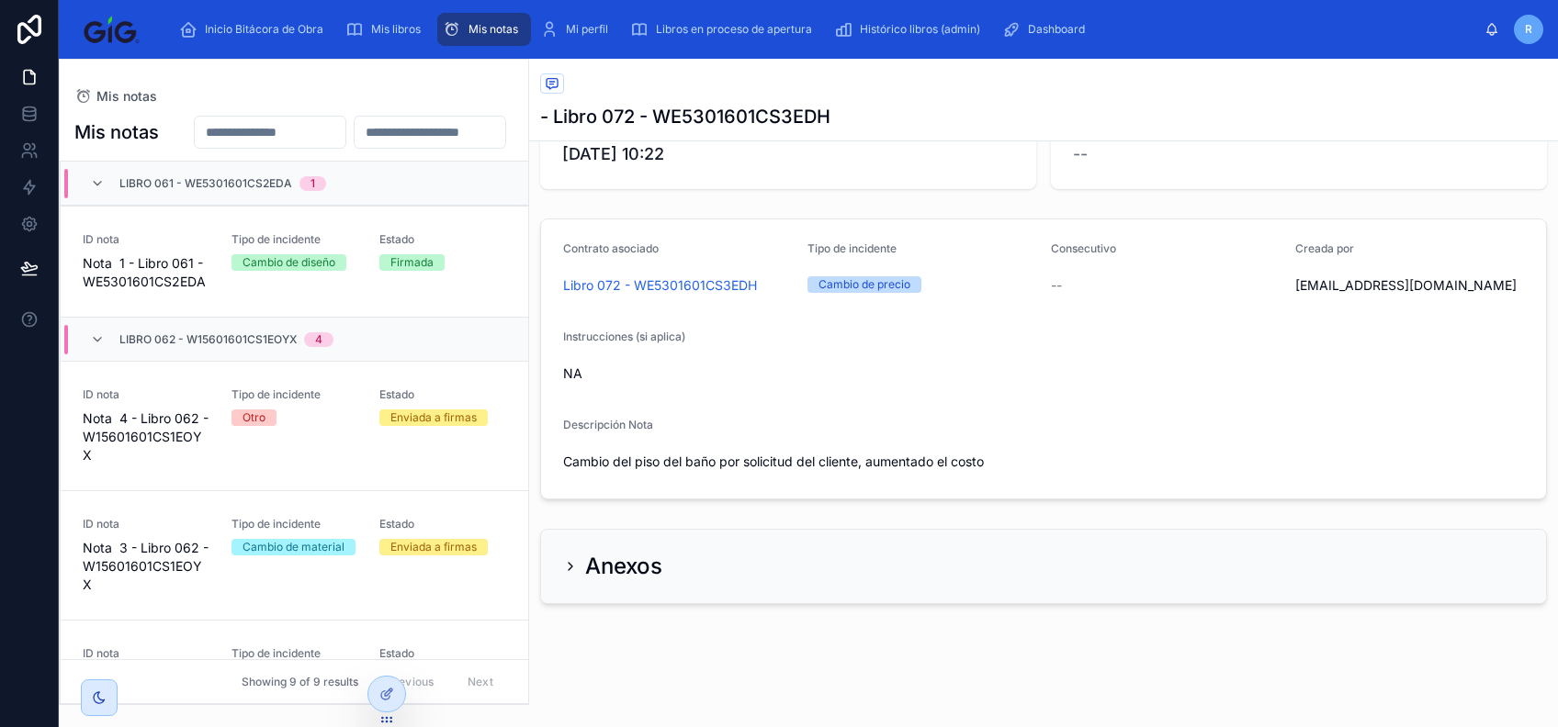
scroll to position [153, 0]
drag, startPoint x: 386, startPoint y: 7, endPoint x: 385, endPoint y: 40, distance: 33.1
click at [386, 6] on div "Inicio Bitácora de Obra Mis libros Mis notas Mi perfil Libros en proceso de ape…" at bounding box center [808, 29] width 1499 height 59
click at [385, 41] on div "Mis libros" at bounding box center [386, 29] width 83 height 29
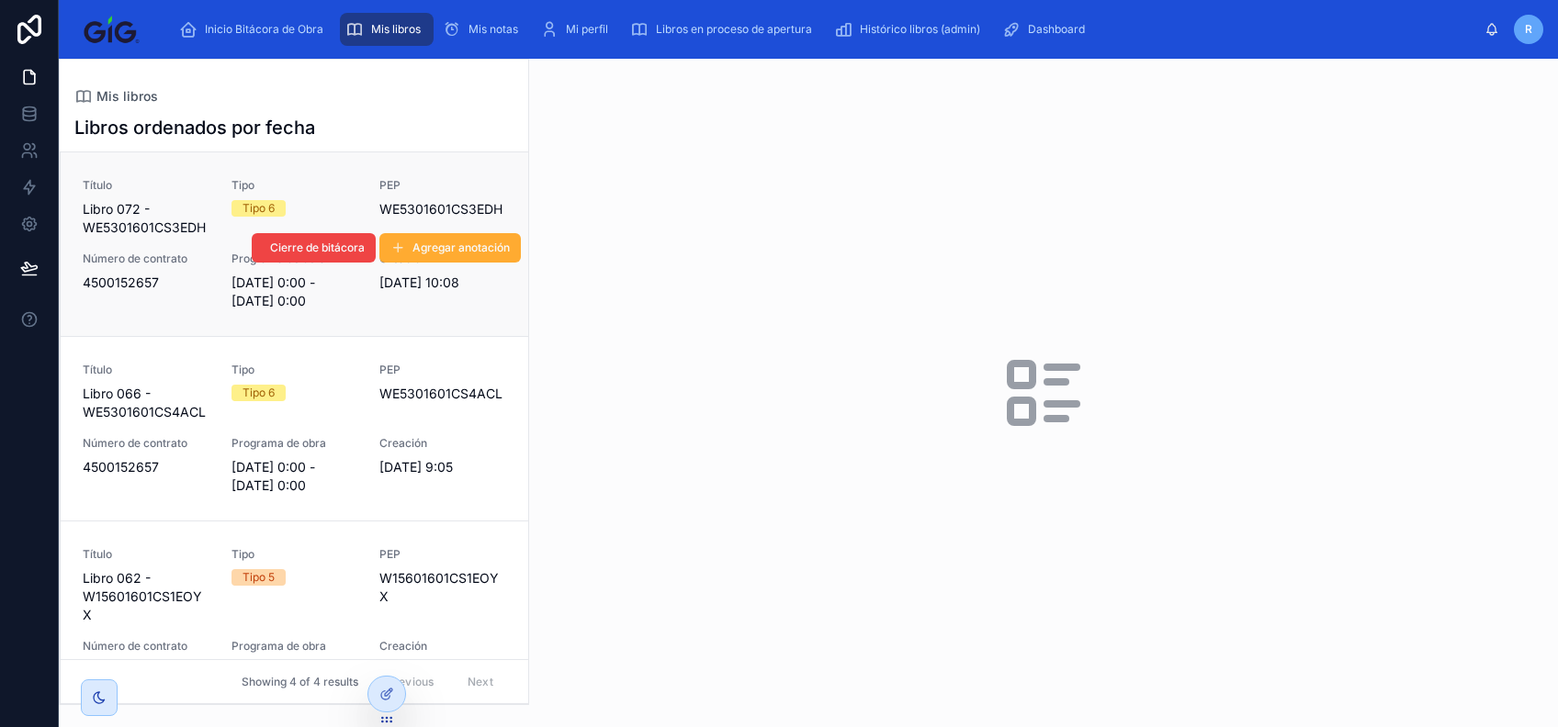
click at [310, 182] on span "Tipo" at bounding box center [294, 185] width 127 height 15
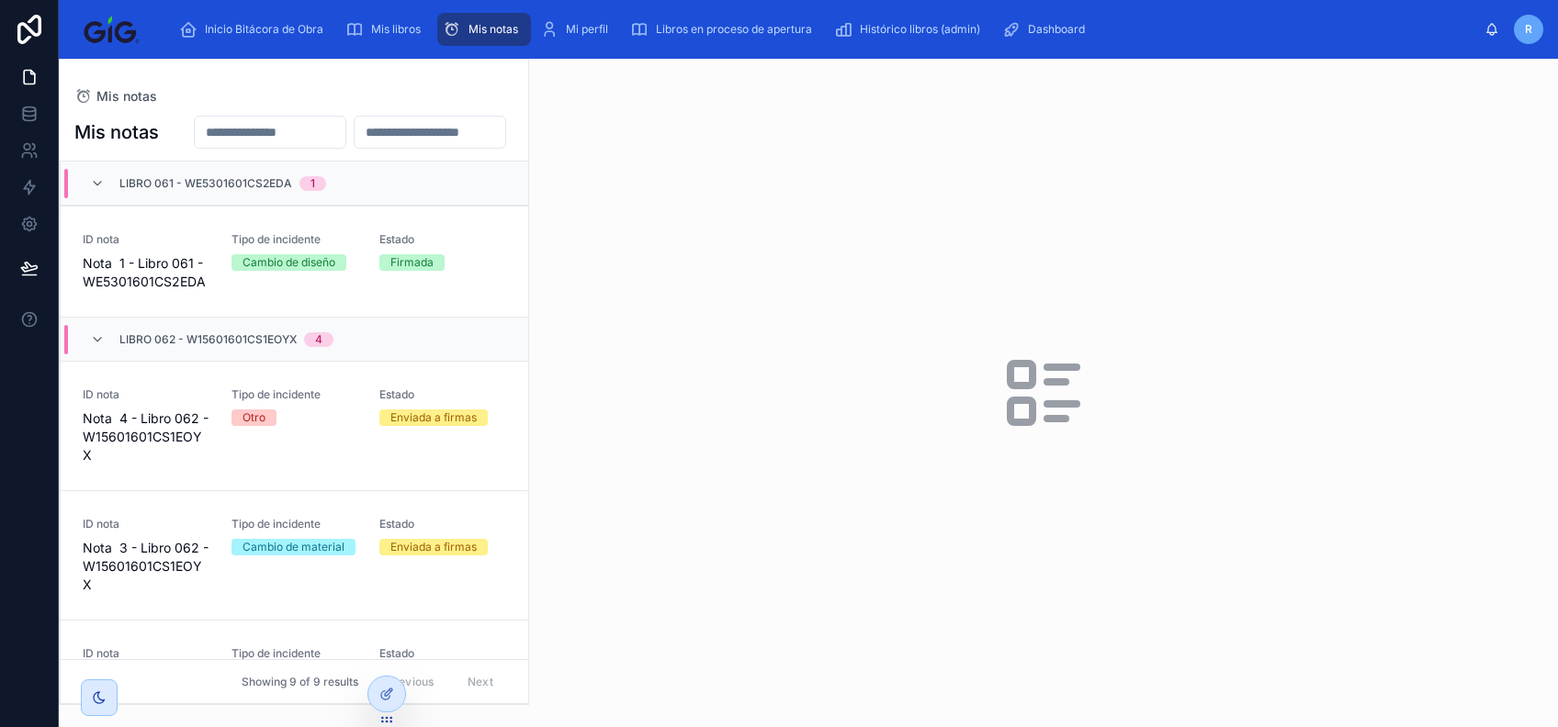
click at [95, 198] on div "Libro 061 - WE5301601CS2EDA 1" at bounding box center [208, 183] width 236 height 29
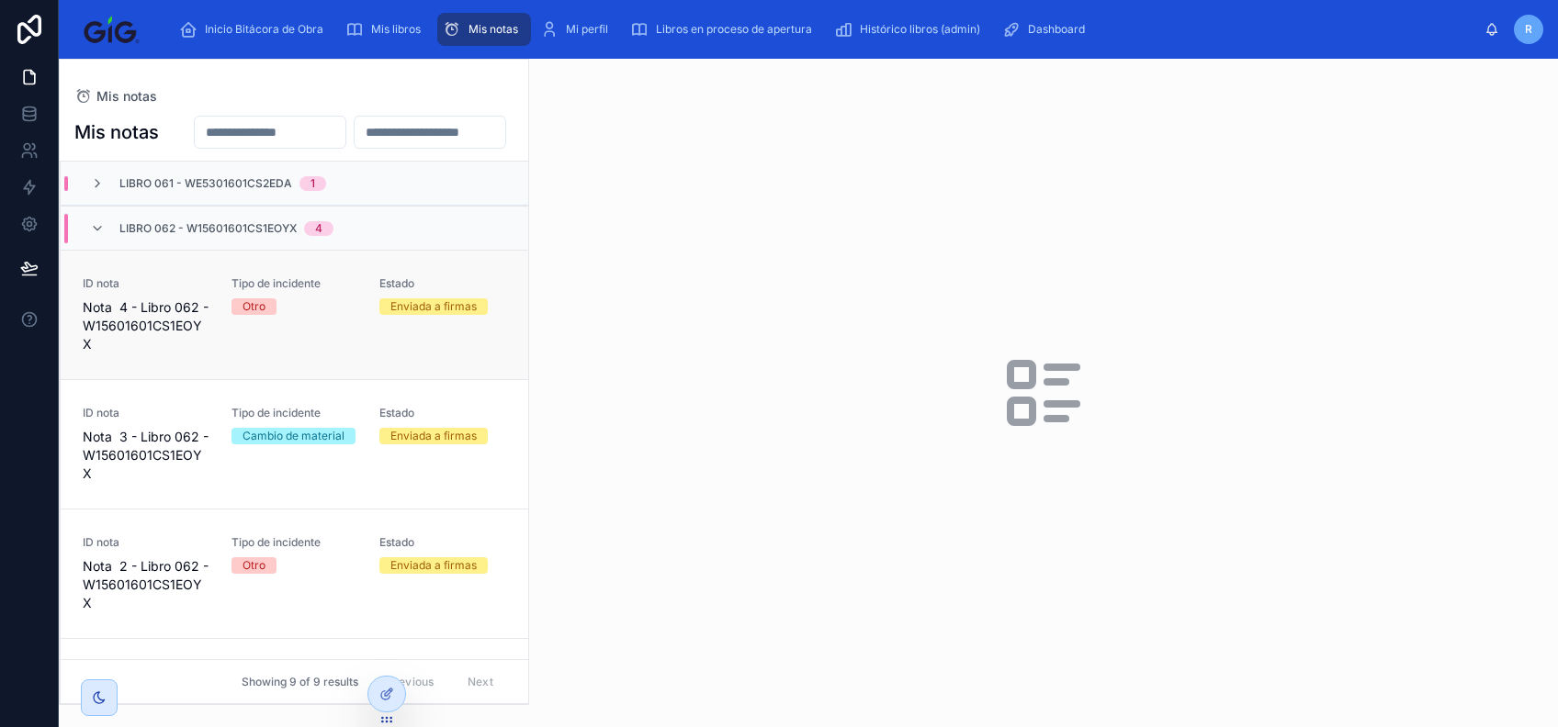
click at [279, 354] on div "Tipo de incidente Otro" at bounding box center [294, 314] width 127 height 77
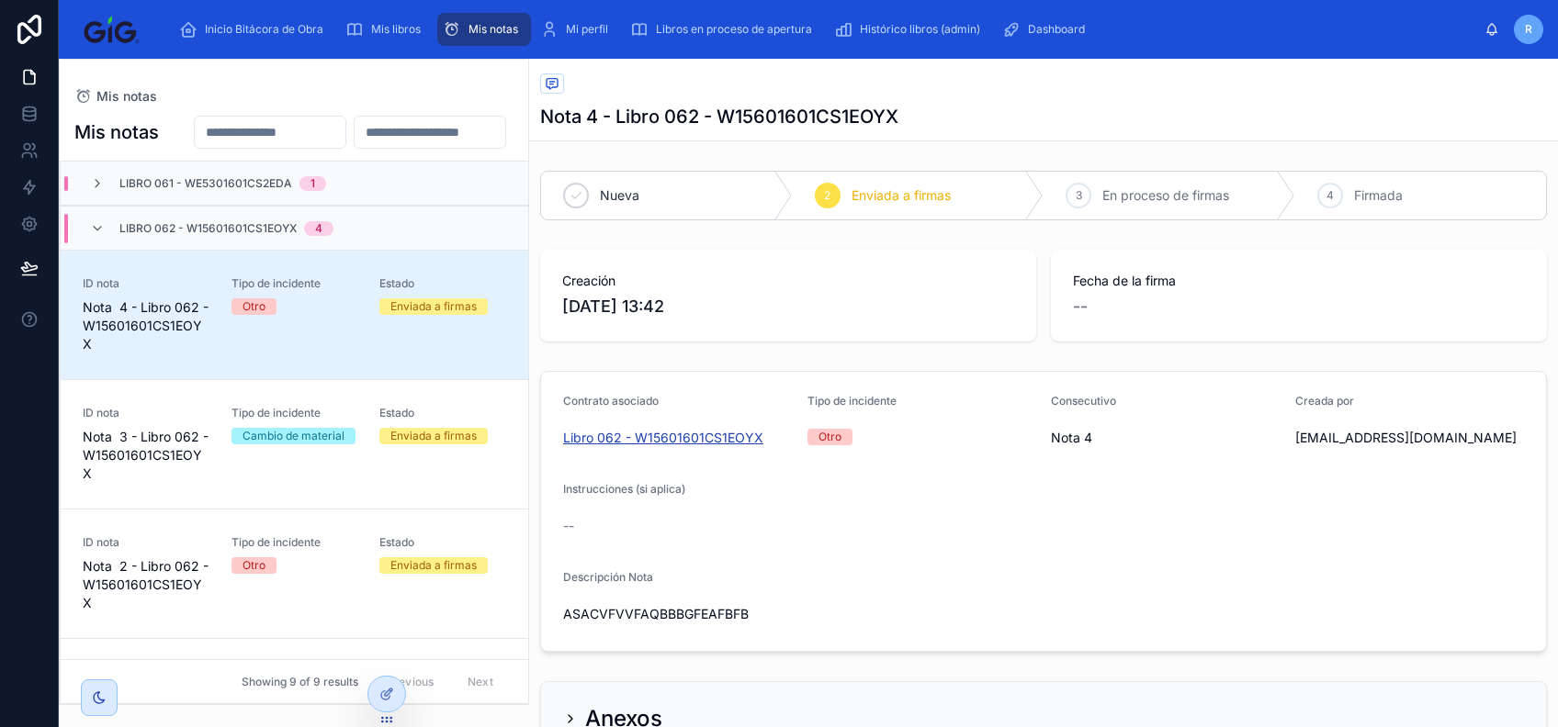
scroll to position [153, 0]
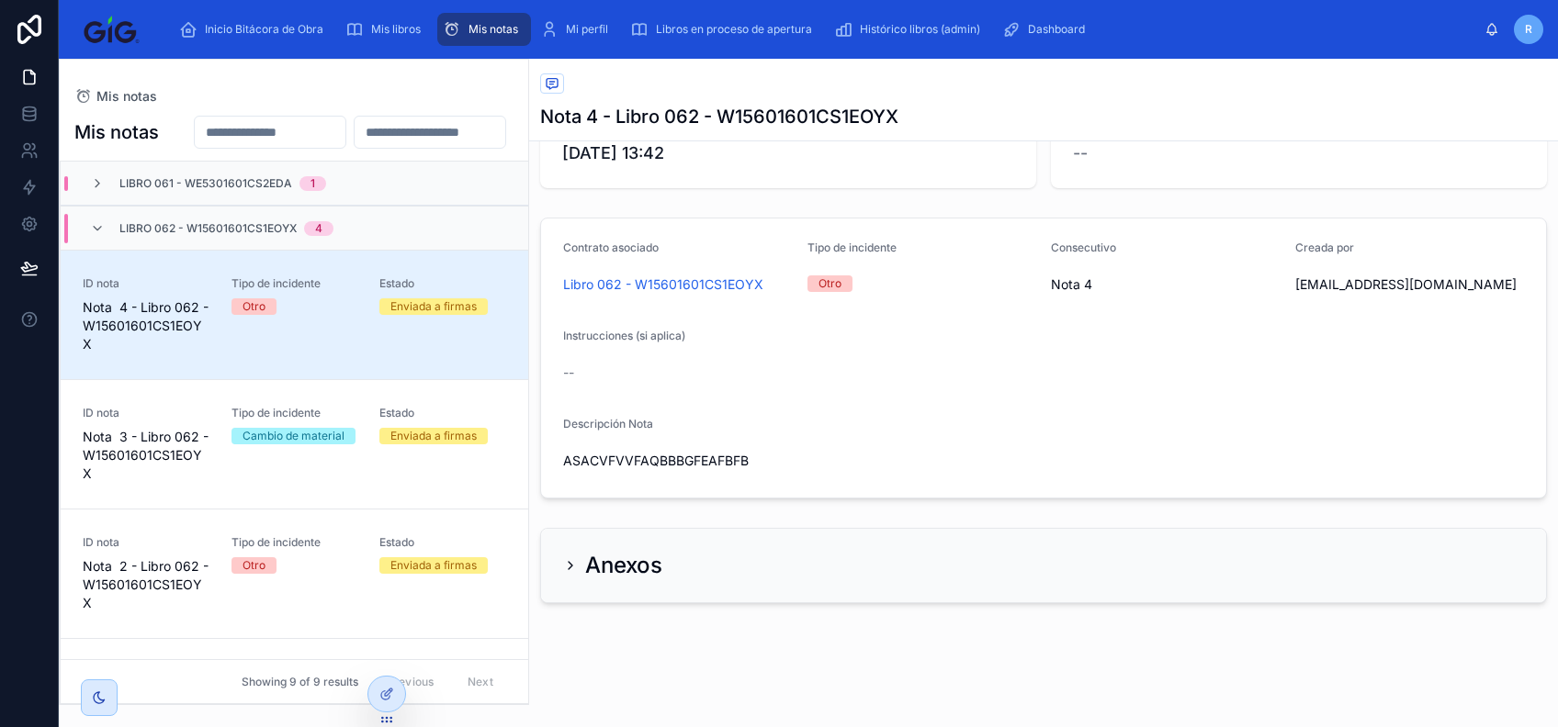
click at [568, 571] on icon at bounding box center [570, 565] width 15 height 15
click at [563, 555] on div "Anexos" at bounding box center [612, 565] width 99 height 29
click at [104, 243] on div "Libro 062 - W15601601CS1EOYX 4" at bounding box center [211, 228] width 243 height 29
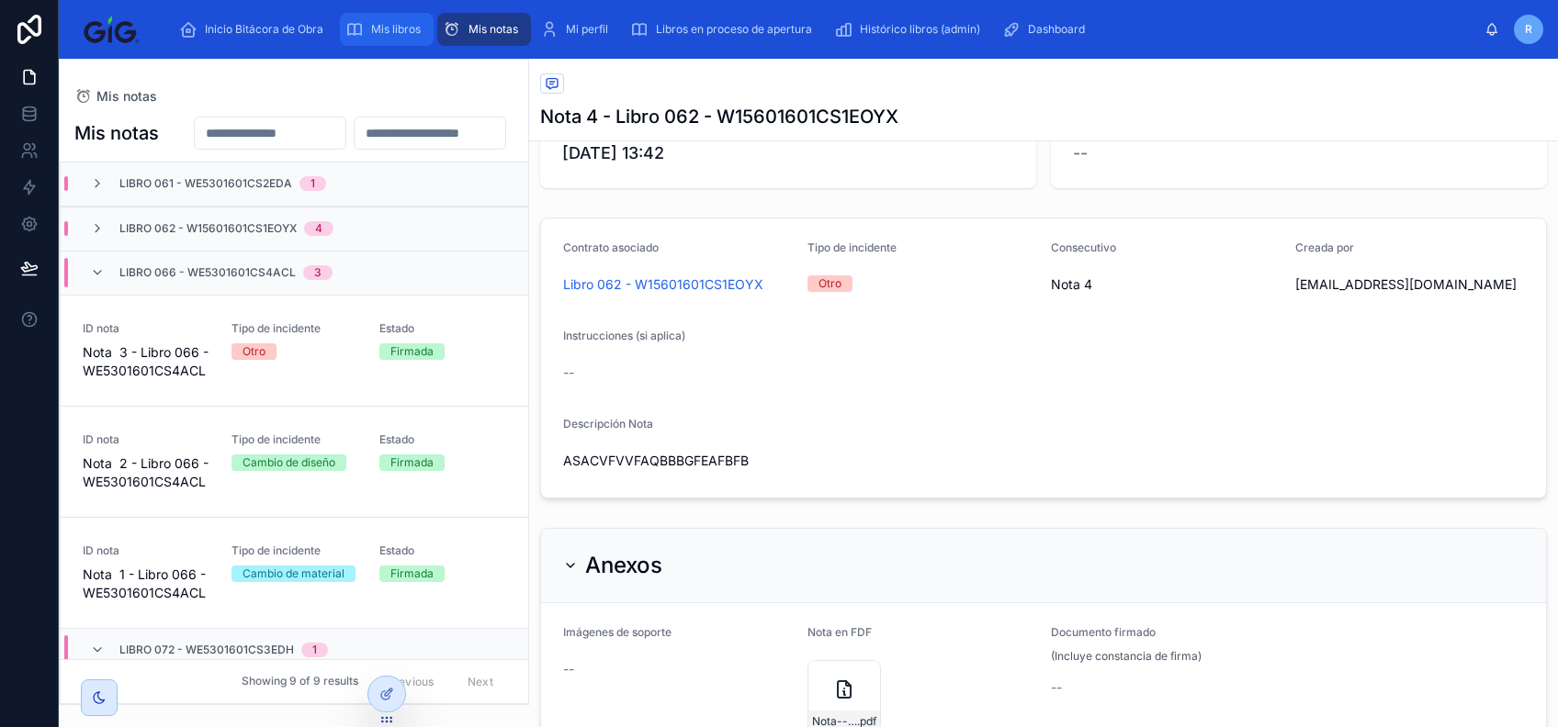
click at [384, 22] on span "Mis libros" at bounding box center [396, 29] width 50 height 15
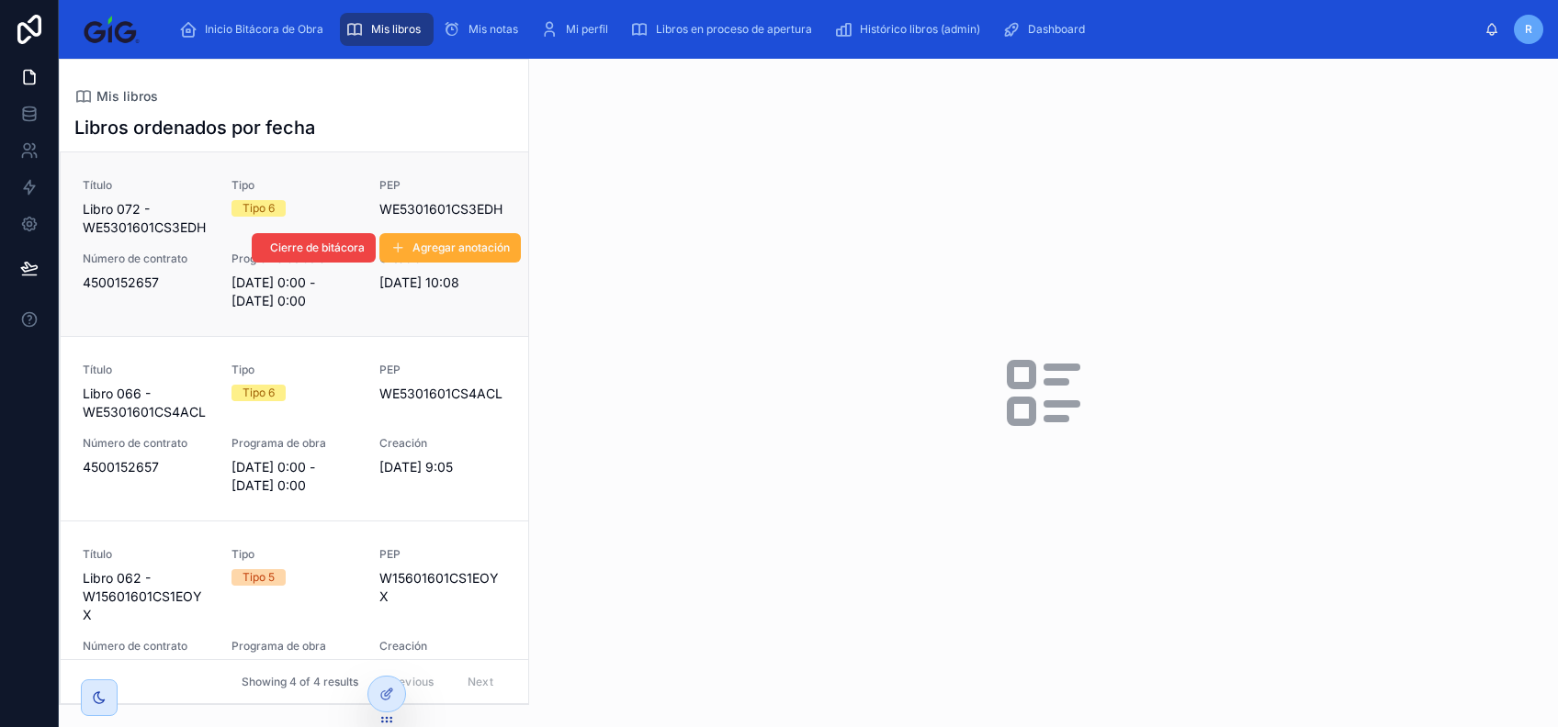
click at [346, 191] on div "Título Libro 072 - WE5301601CS3EDH Tipo Tipo 6 PEP WE5301601CS3EDH Número de co…" at bounding box center [294, 244] width 423 height 132
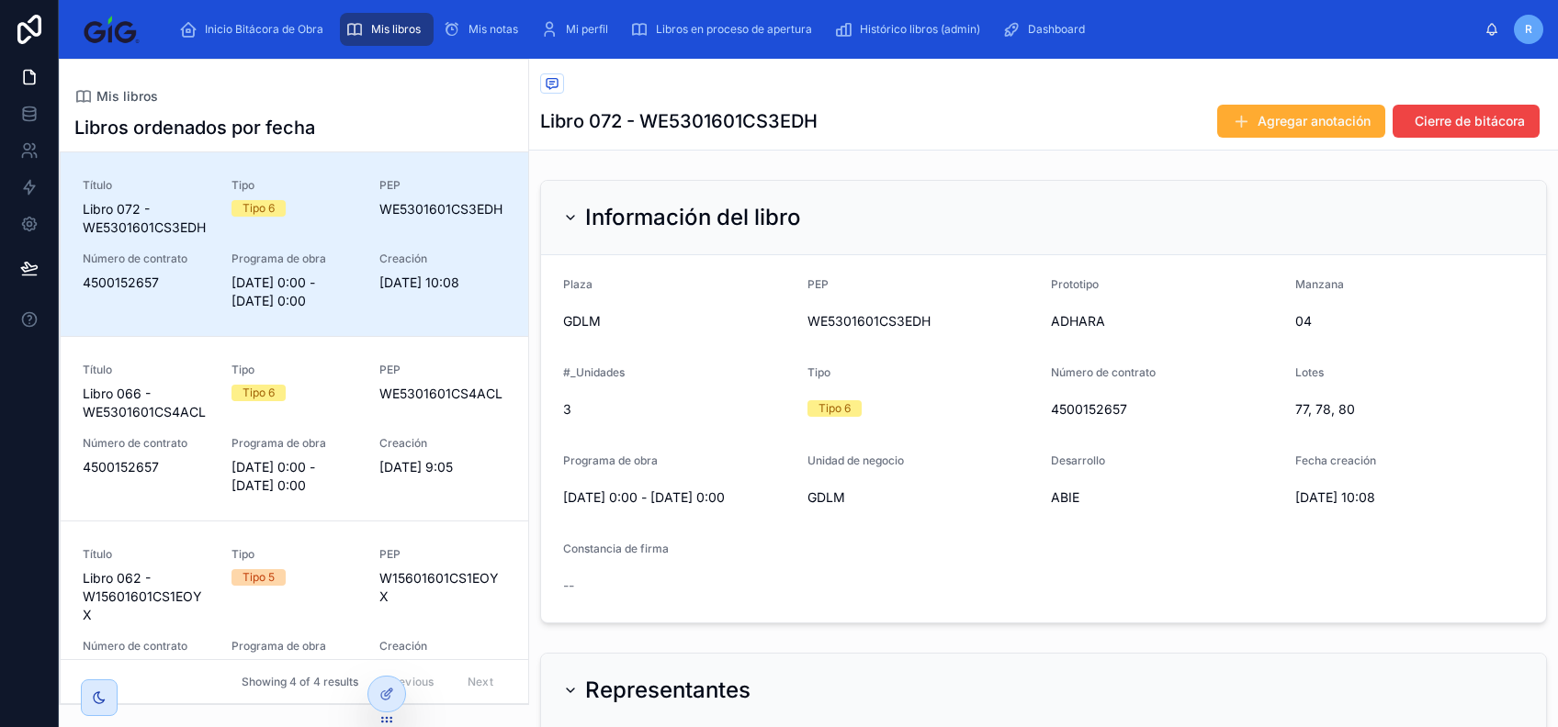
click at [565, 206] on div "Información del libro" at bounding box center [682, 217] width 238 height 29
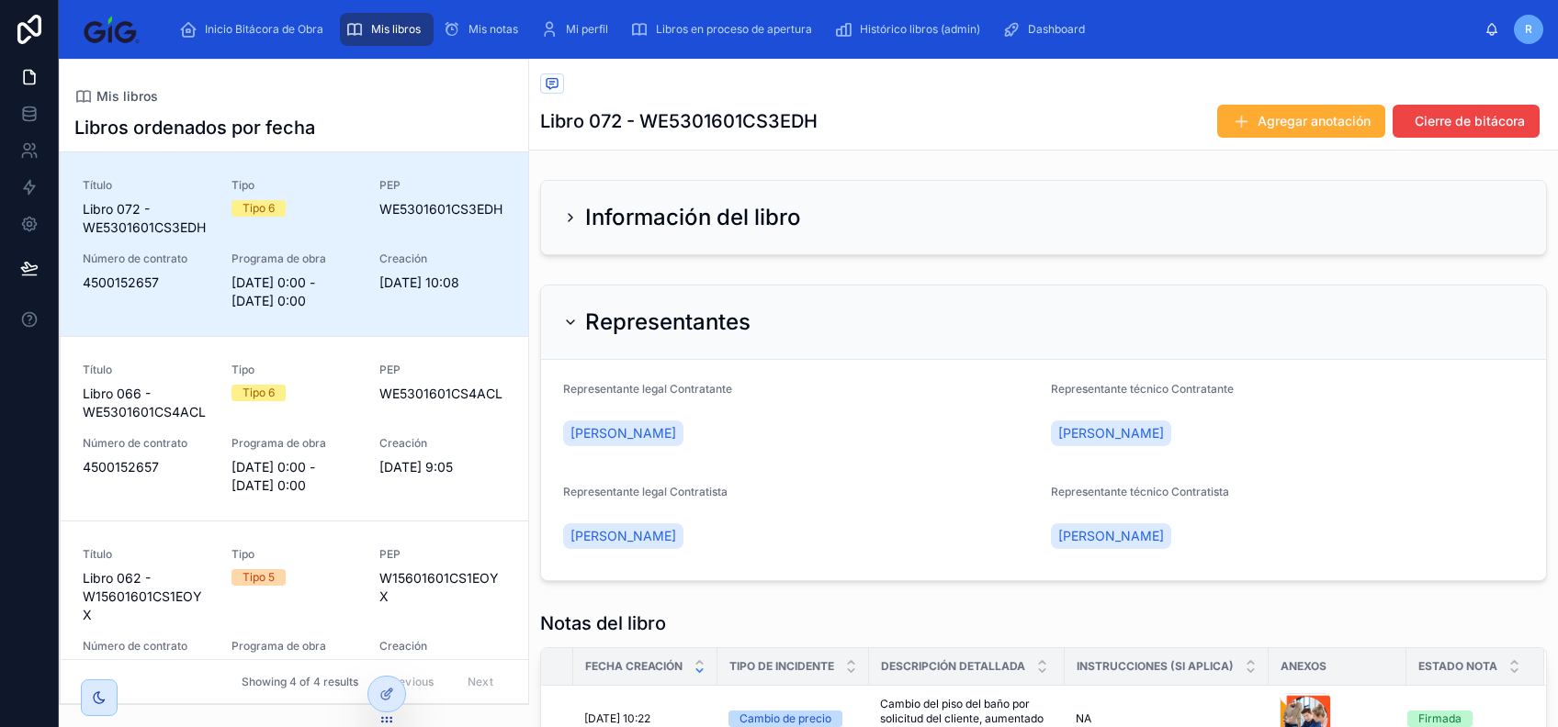
click at [576, 321] on icon at bounding box center [570, 322] width 15 height 15
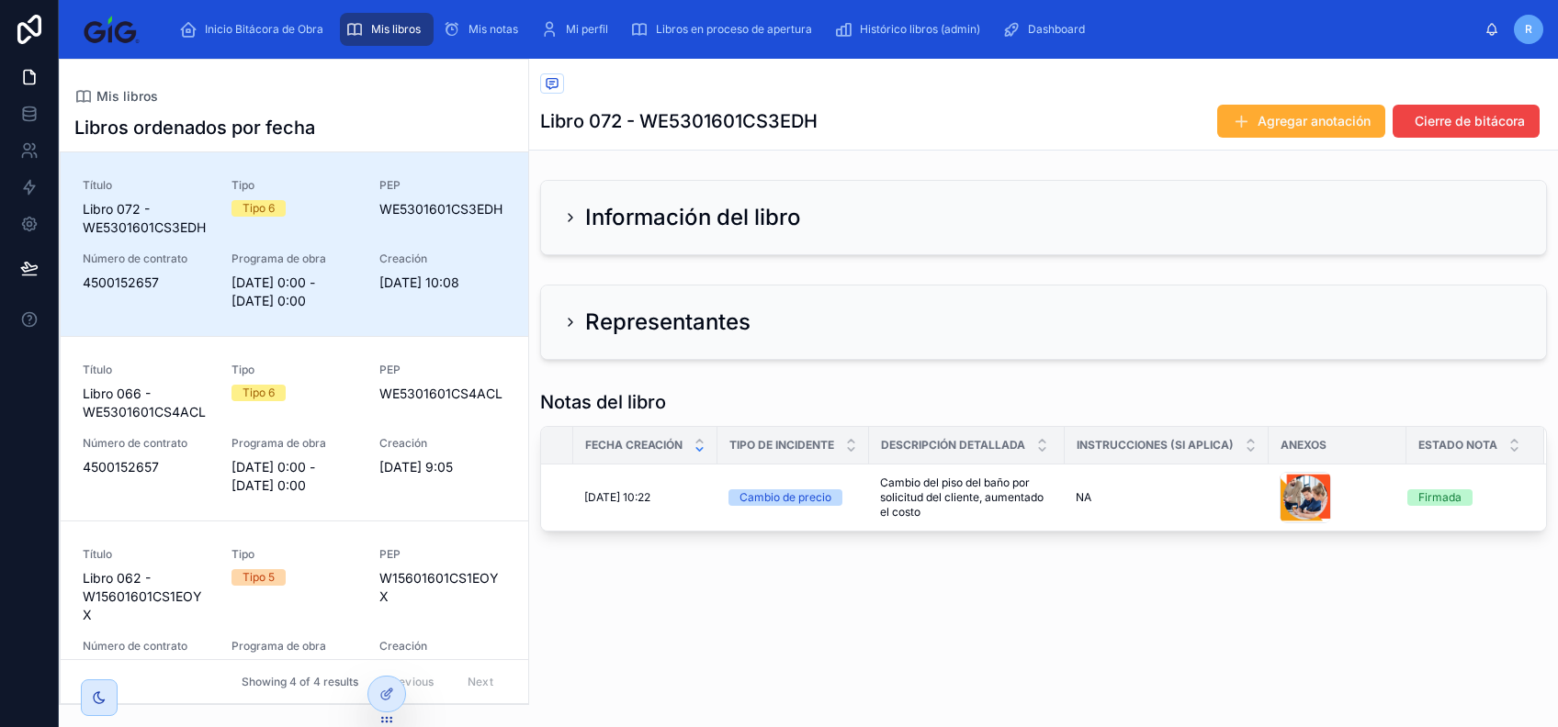
scroll to position [0, 258]
click at [1477, 119] on span "Cierre de bitácora" at bounding box center [1469, 121] width 110 height 18
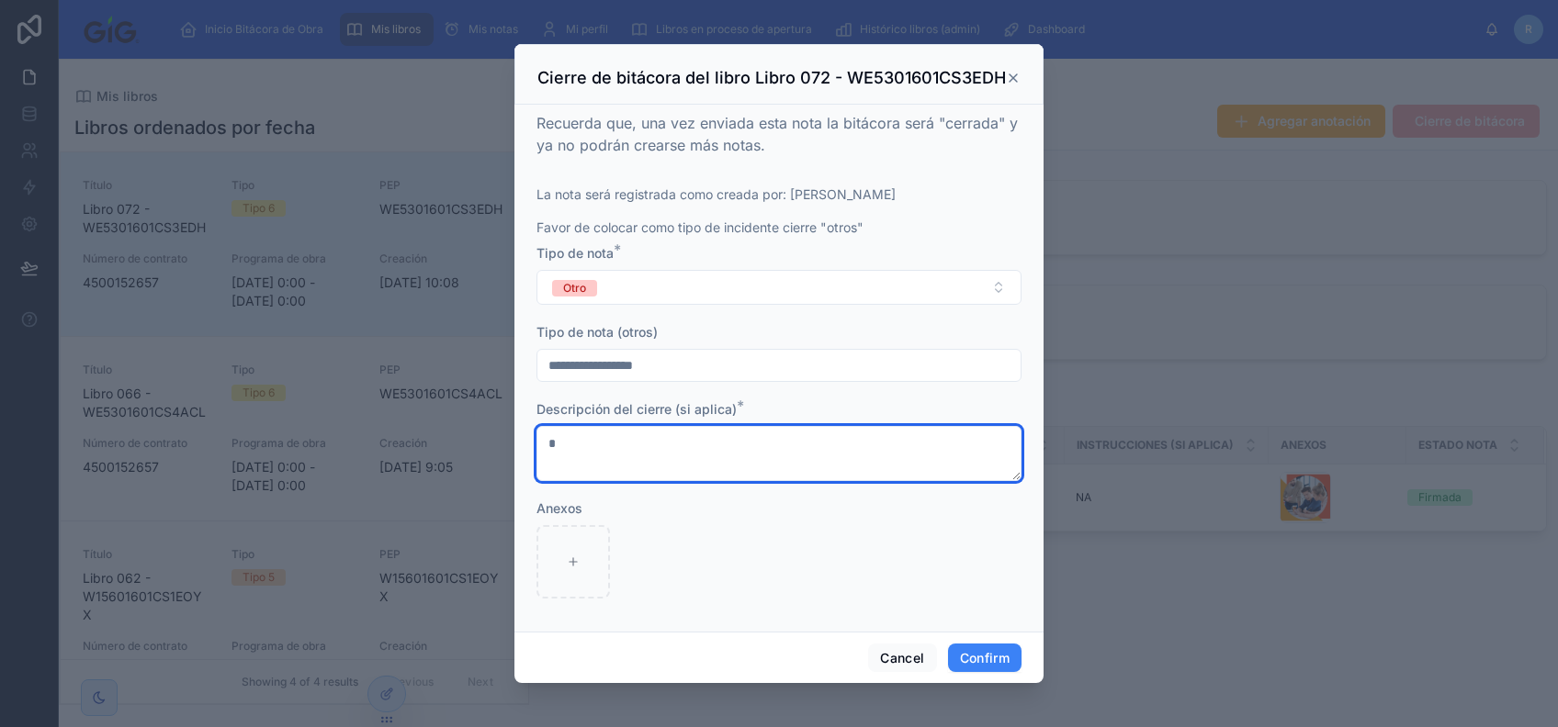
click at [651, 457] on textarea at bounding box center [778, 453] width 485 height 55
type textarea "*"
type textarea "**"
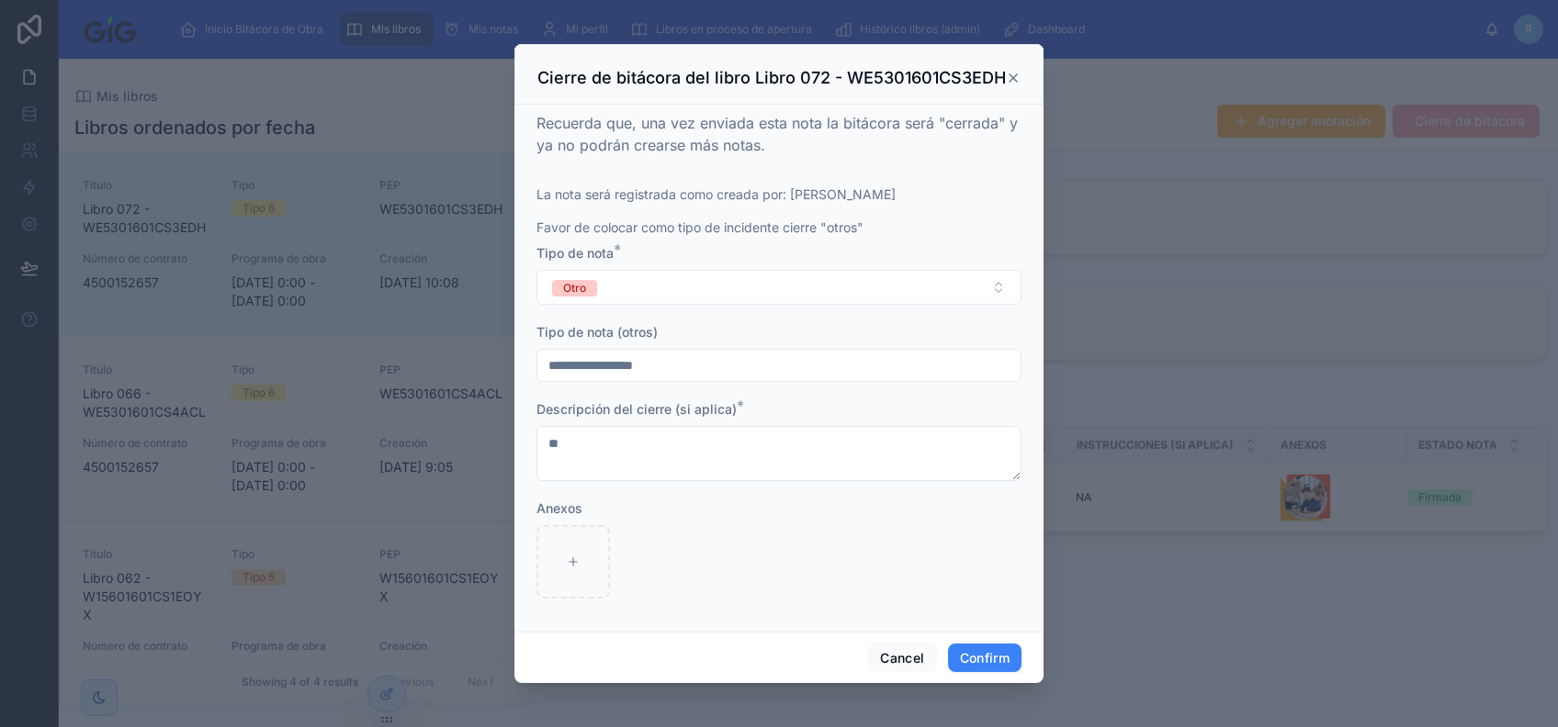
click at [985, 173] on div "**********" at bounding box center [778, 364] width 485 height 505
click at [993, 653] on button "Confirm" at bounding box center [984, 658] width 73 height 29
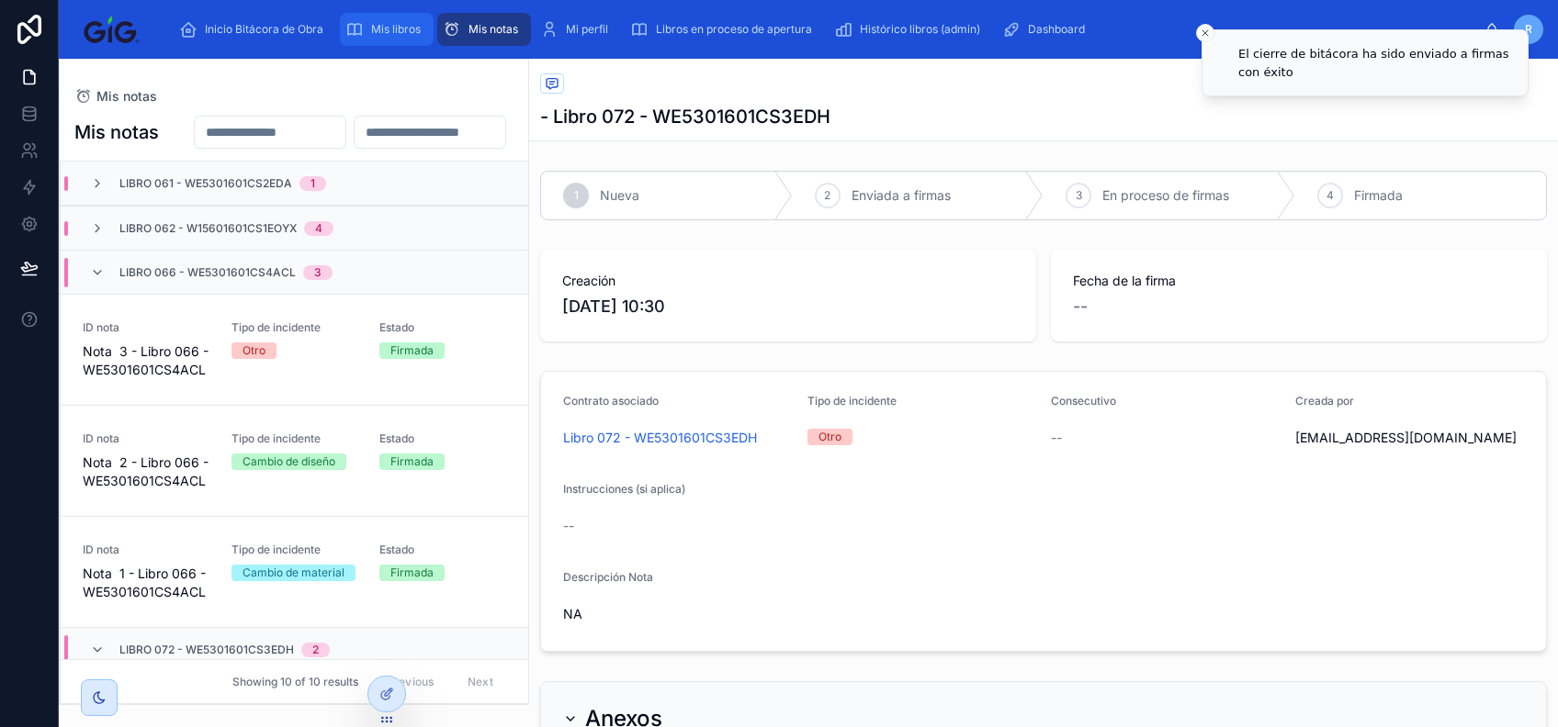
click at [382, 23] on span "Mis libros" at bounding box center [396, 29] width 50 height 15
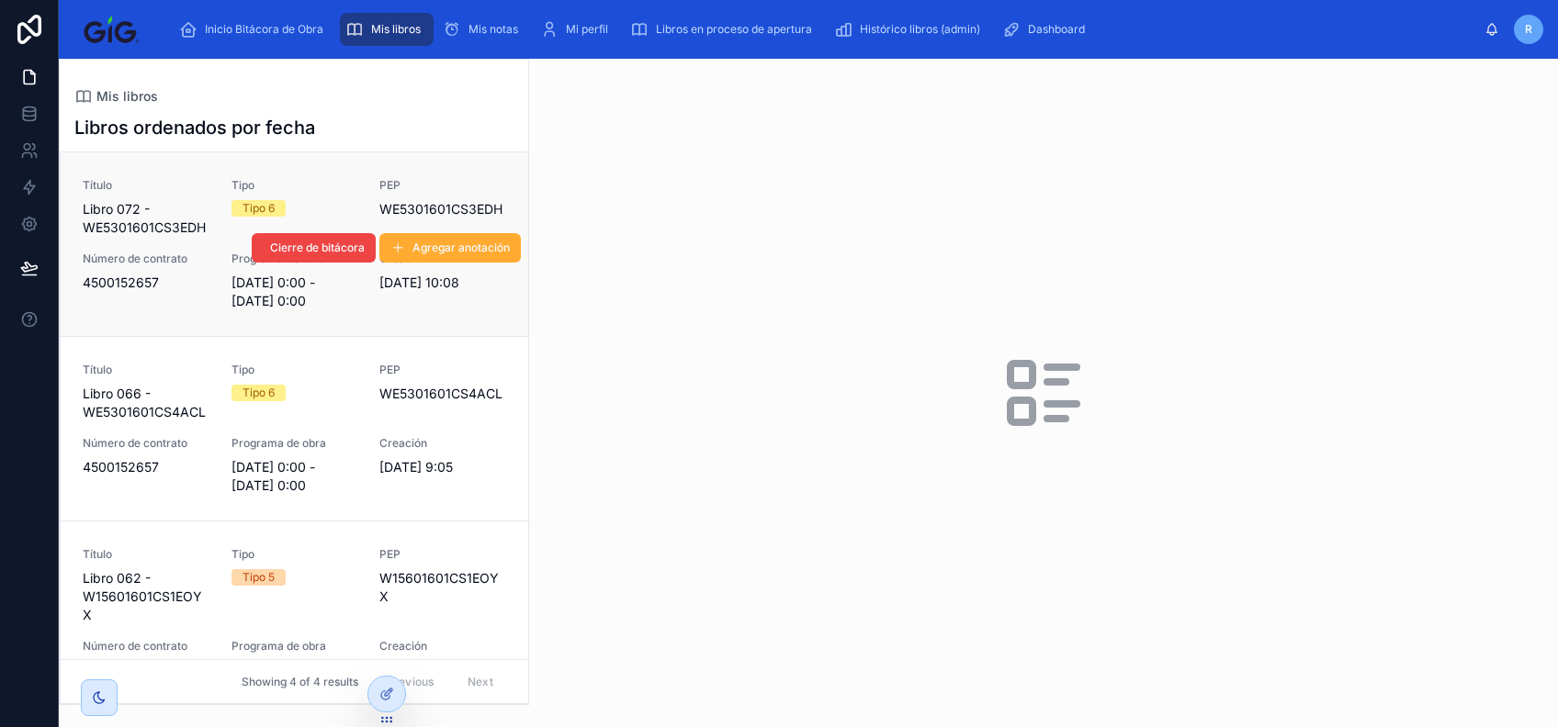
click at [351, 197] on div "Título Libro 072 - WE5301601CS3EDH Tipo Tipo 6 PEP WE5301601CS3EDH Número de co…" at bounding box center [294, 244] width 423 height 132
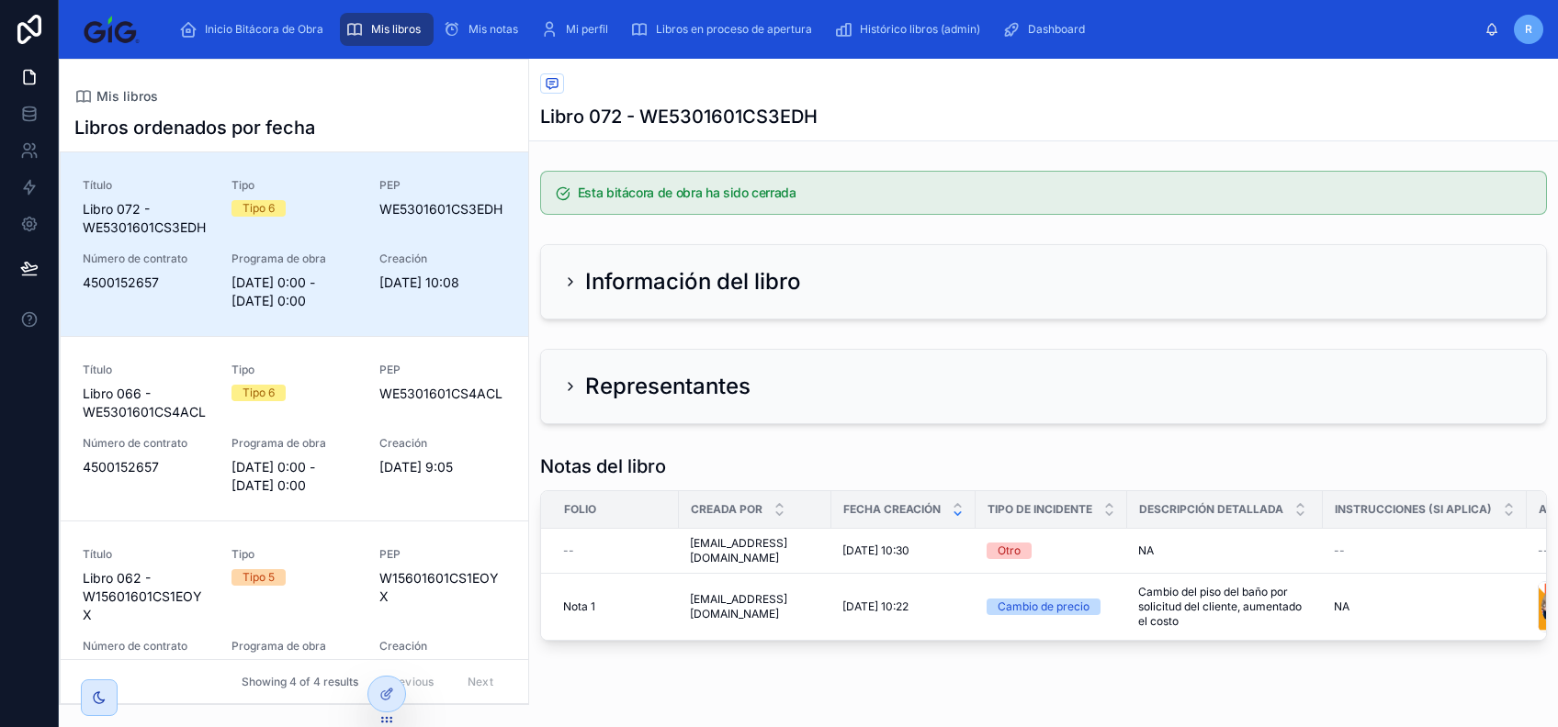
click at [569, 279] on icon at bounding box center [571, 281] width 4 height 7
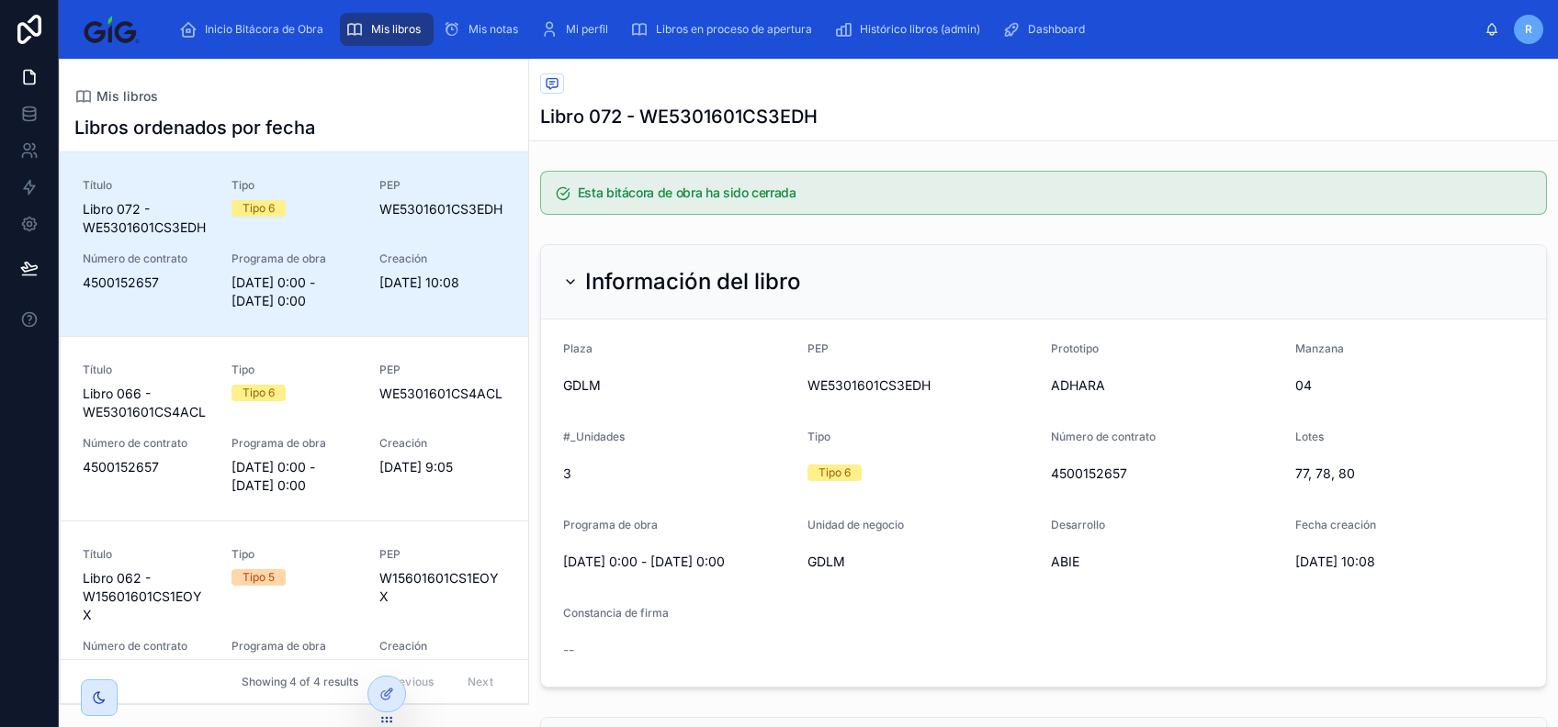
click at [646, 194] on h5 "Esta bitácora de obra ha sido cerrada" at bounding box center [1054, 192] width 953 height 13
drag, startPoint x: 553, startPoint y: 191, endPoint x: 882, endPoint y: 192, distance: 328.8
click at [882, 192] on div "Esta bitácora de obra ha sido cerrada" at bounding box center [1043, 193] width 1007 height 44
drag, startPoint x: 882, startPoint y: 192, endPoint x: 806, endPoint y: 190, distance: 75.3
click at [806, 190] on h5 "Esta bitácora de obra ha sido cerrada" at bounding box center [1054, 192] width 953 height 13
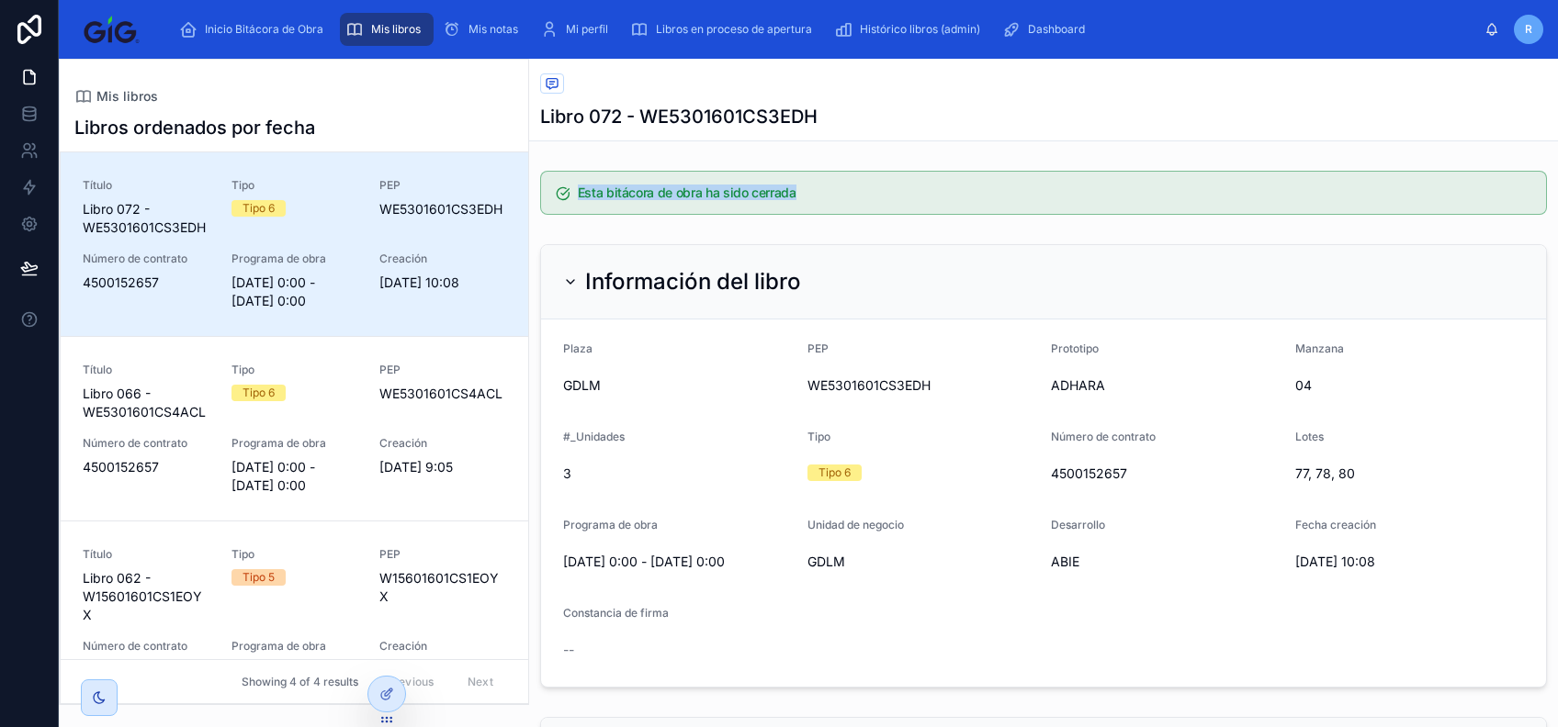
click at [806, 196] on h5 "Esta bitácora de obra ha sido cerrada" at bounding box center [1054, 192] width 953 height 13
click at [561, 283] on div "Información del libro" at bounding box center [1043, 282] width 1005 height 74
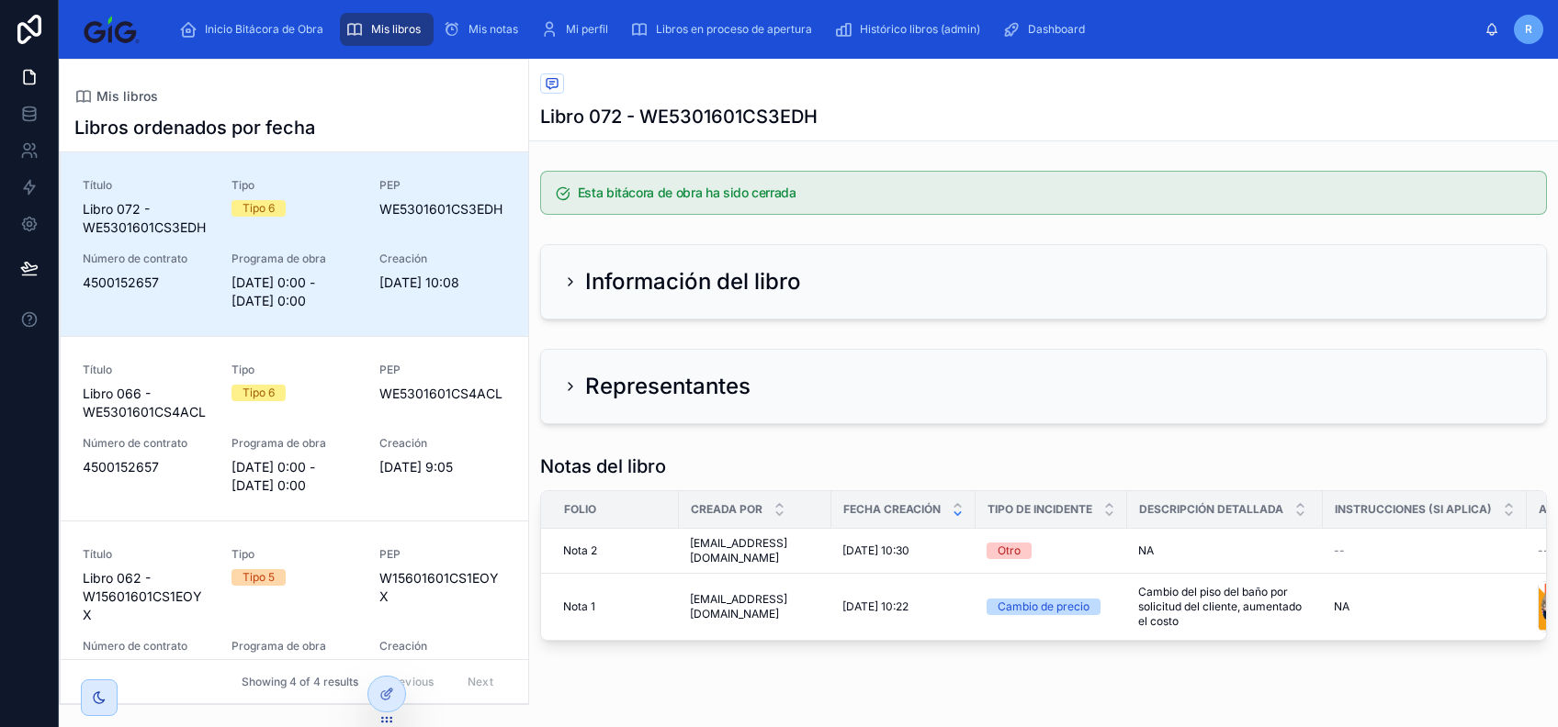
scroll to position [56, 0]
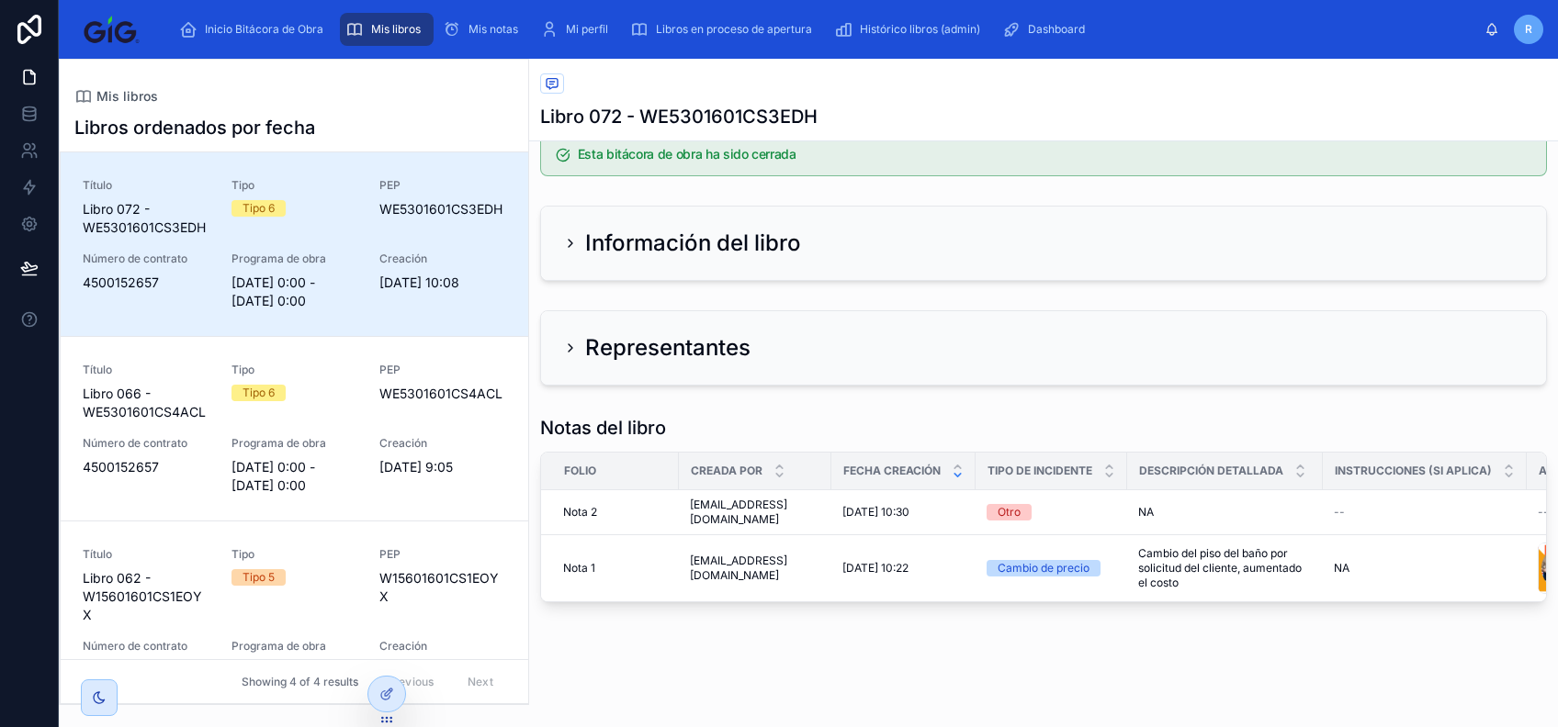
click at [558, 336] on div "Representantes" at bounding box center [1043, 347] width 1005 height 73
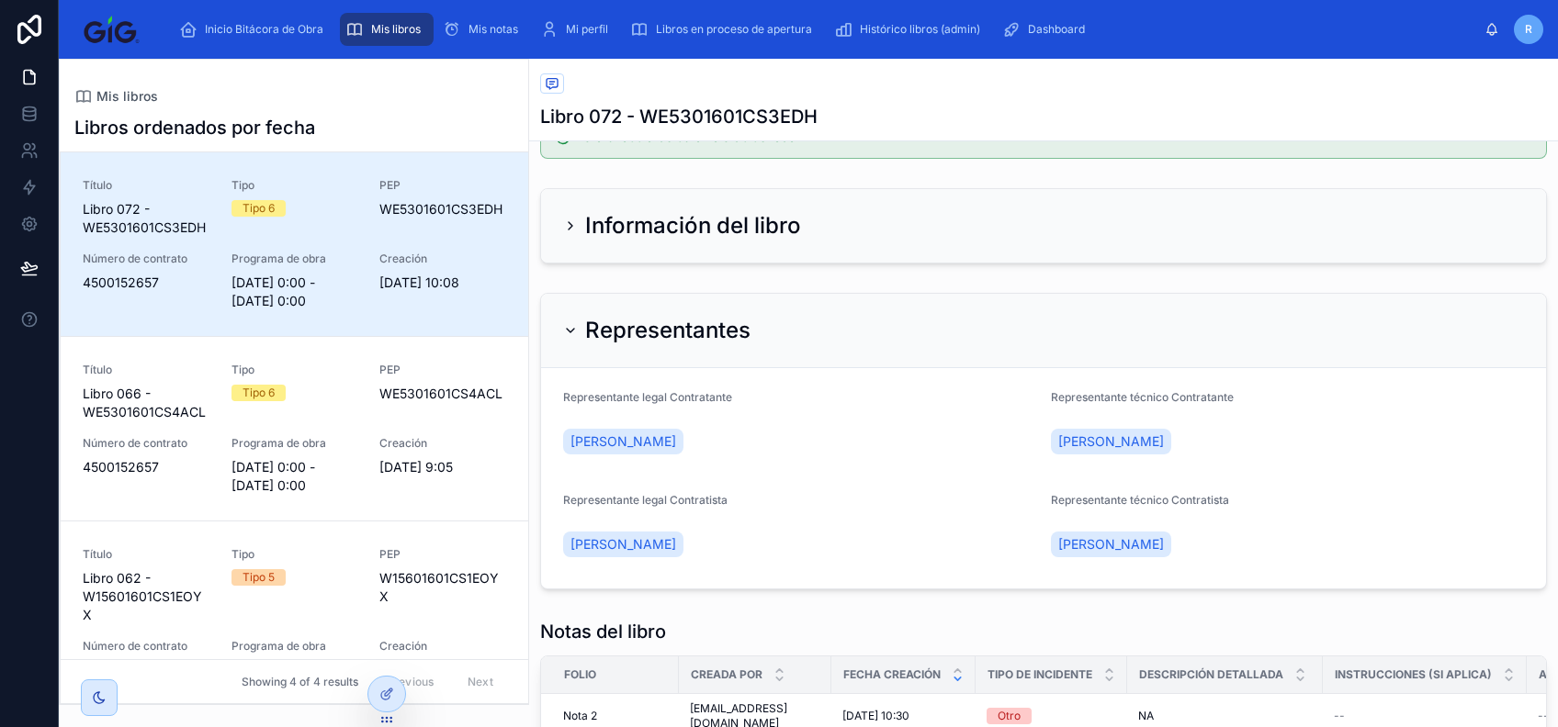
click at [571, 325] on icon at bounding box center [570, 330] width 15 height 15
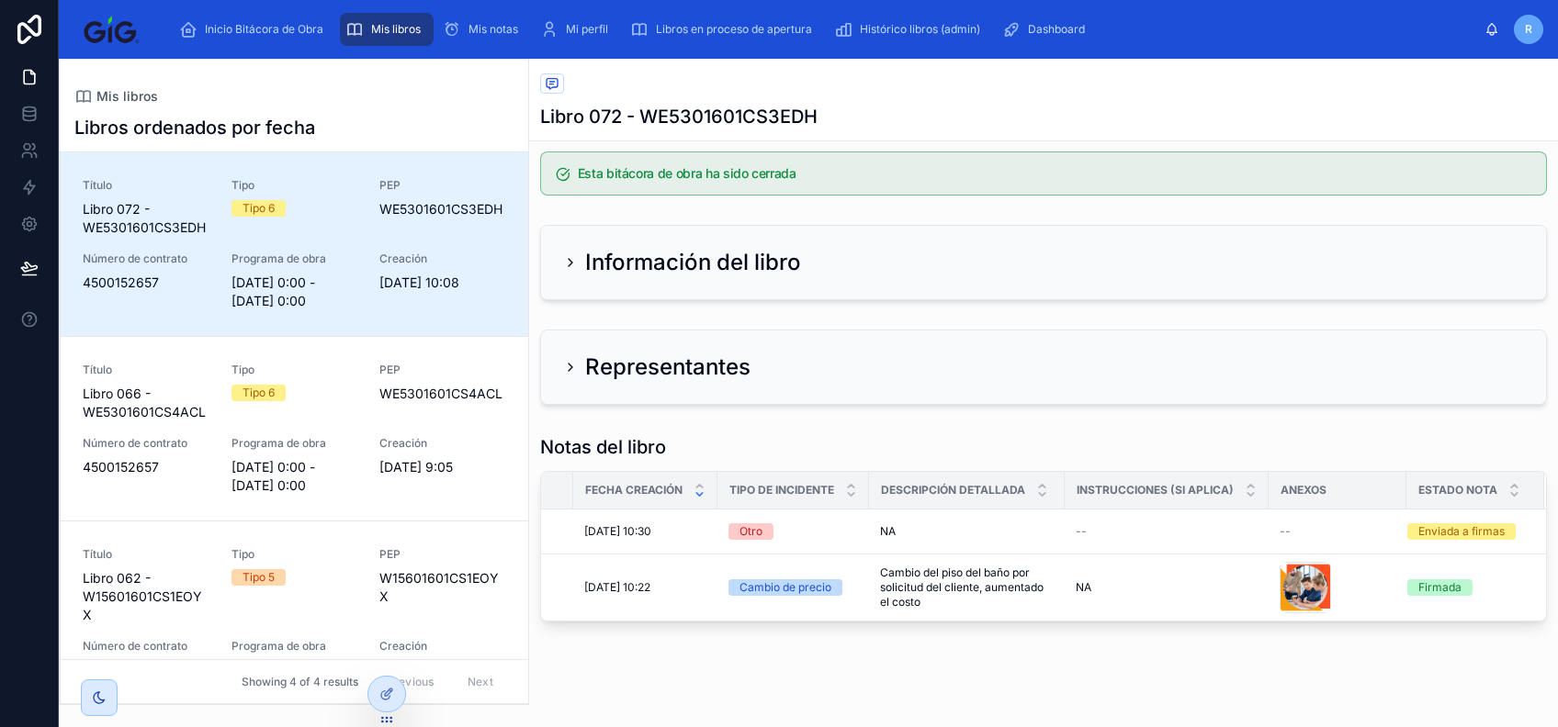
scroll to position [0, 0]
